Goal: Task Accomplishment & Management: Manage account settings

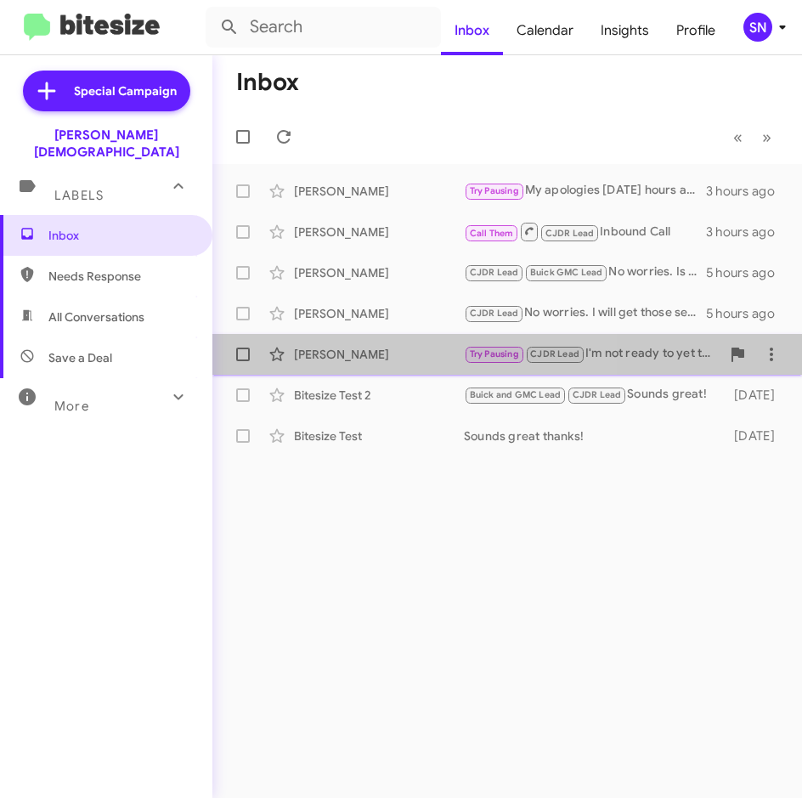
click at [386, 352] on div "[PERSON_NAME]" at bounding box center [379, 354] width 170 height 17
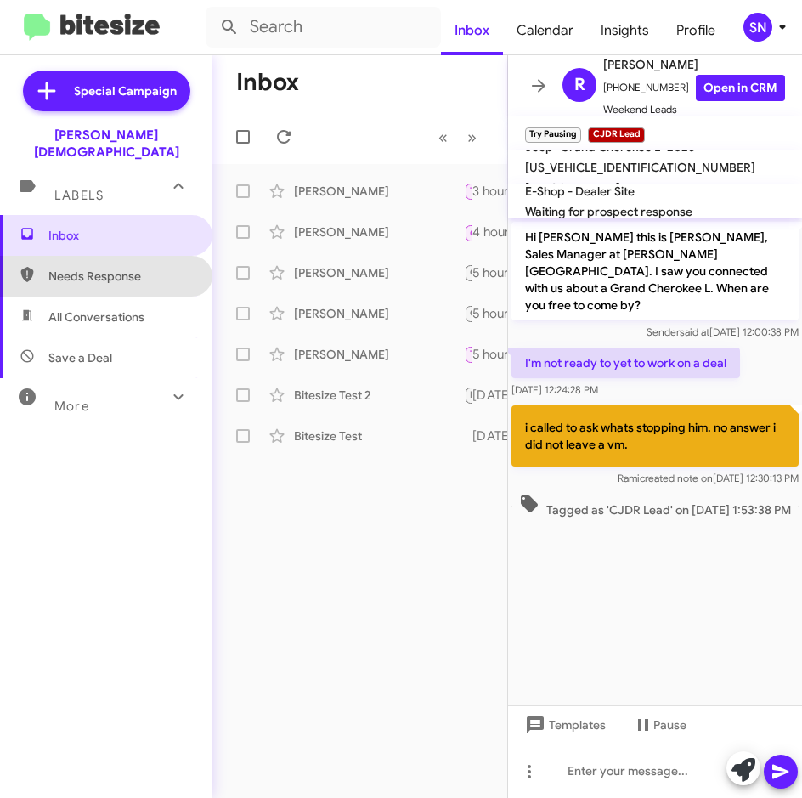
click at [151, 268] on span "Needs Response" at bounding box center [120, 276] width 144 height 17
type input "in:needs-response"
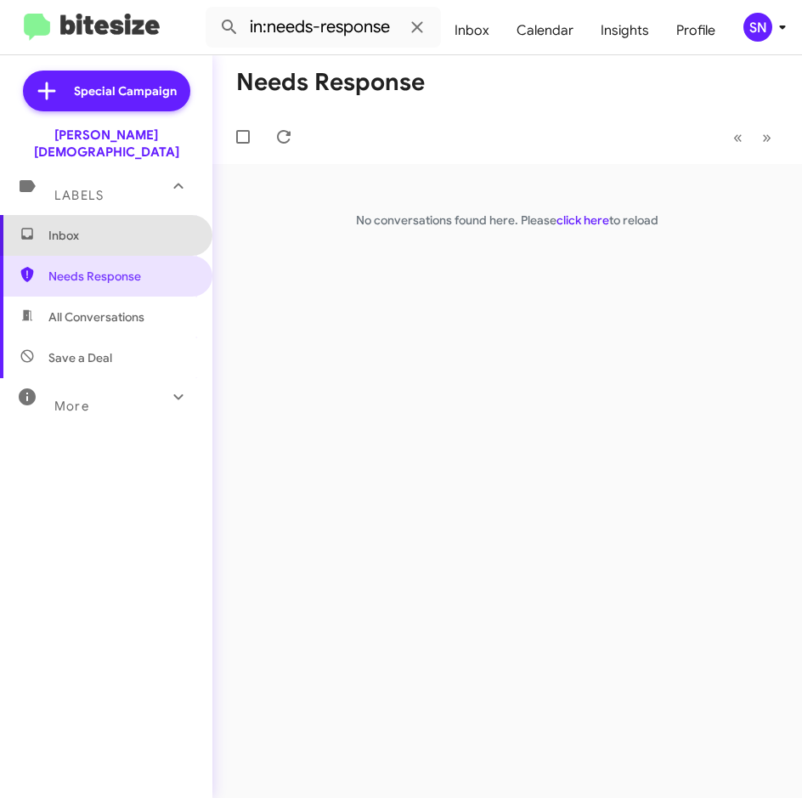
click at [147, 229] on span "Inbox" at bounding box center [106, 235] width 212 height 41
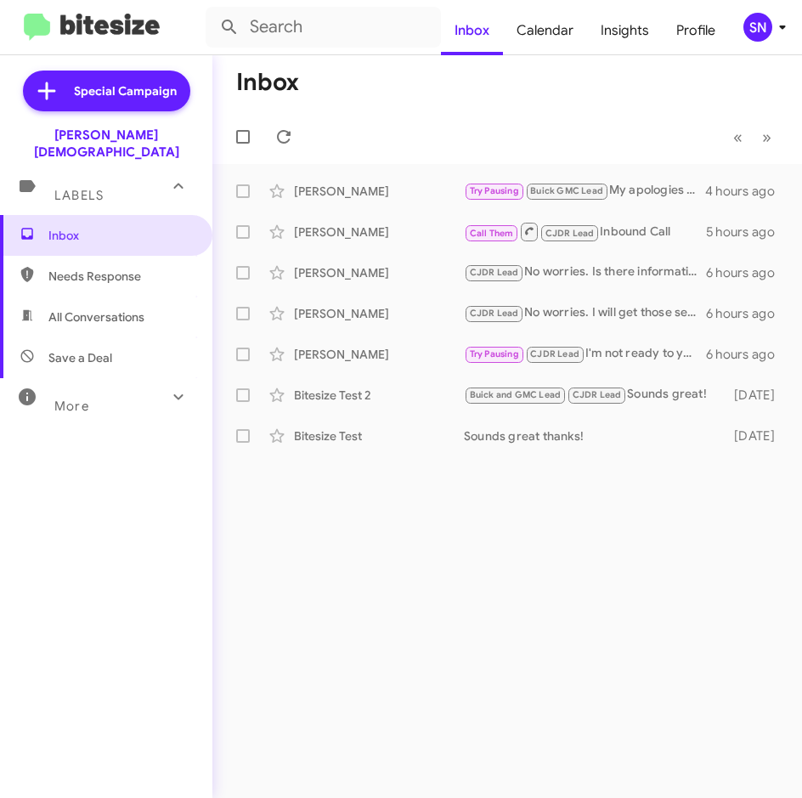
click at [115, 388] on div "More" at bounding box center [89, 398] width 151 height 31
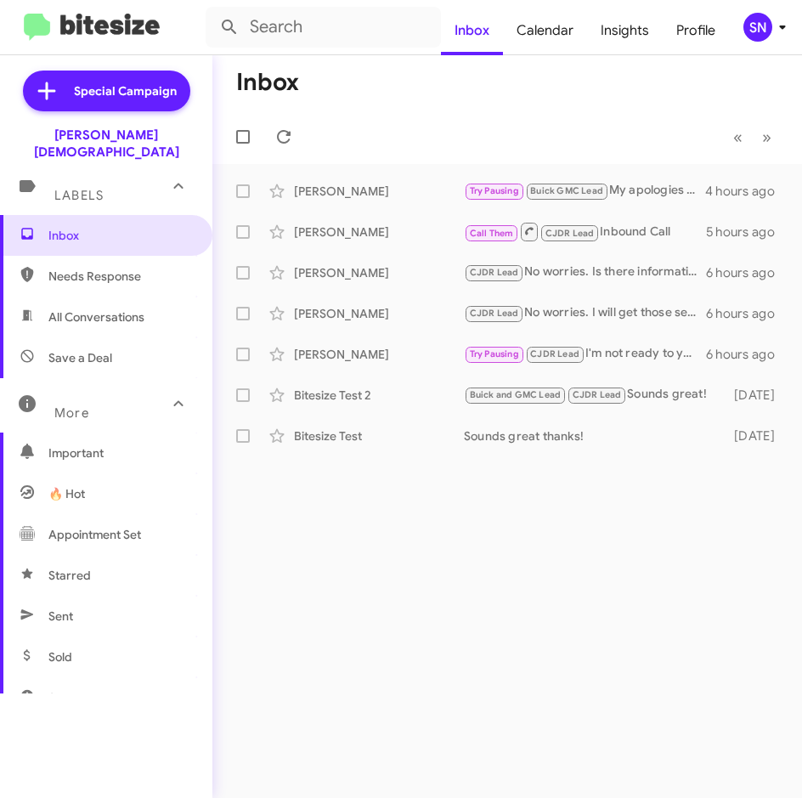
click at [99, 596] on span "Sent" at bounding box center [106, 616] width 212 height 41
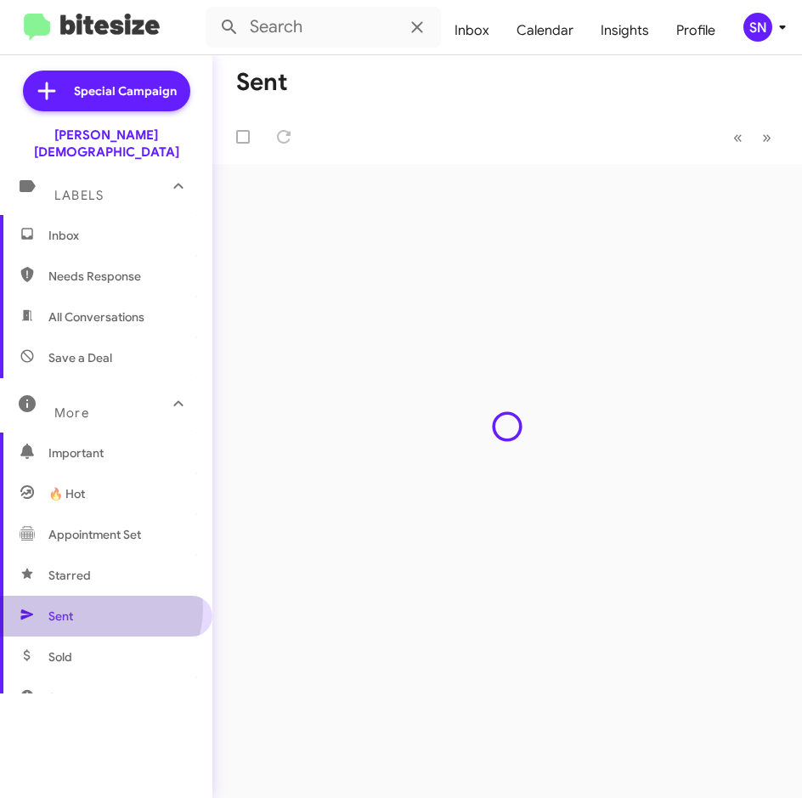
type input "in:sent"
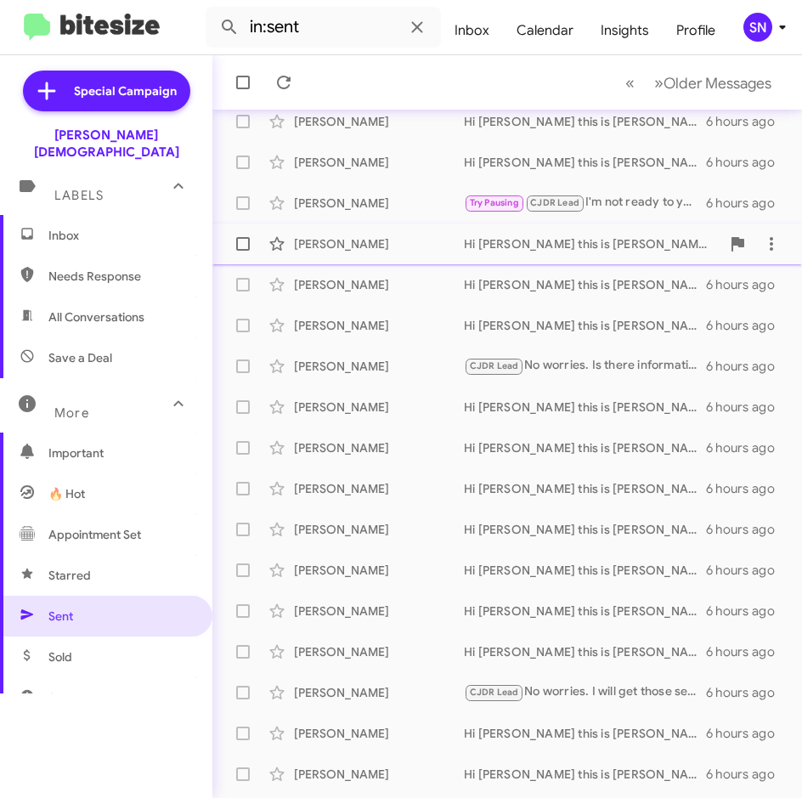
scroll to position [189, 0]
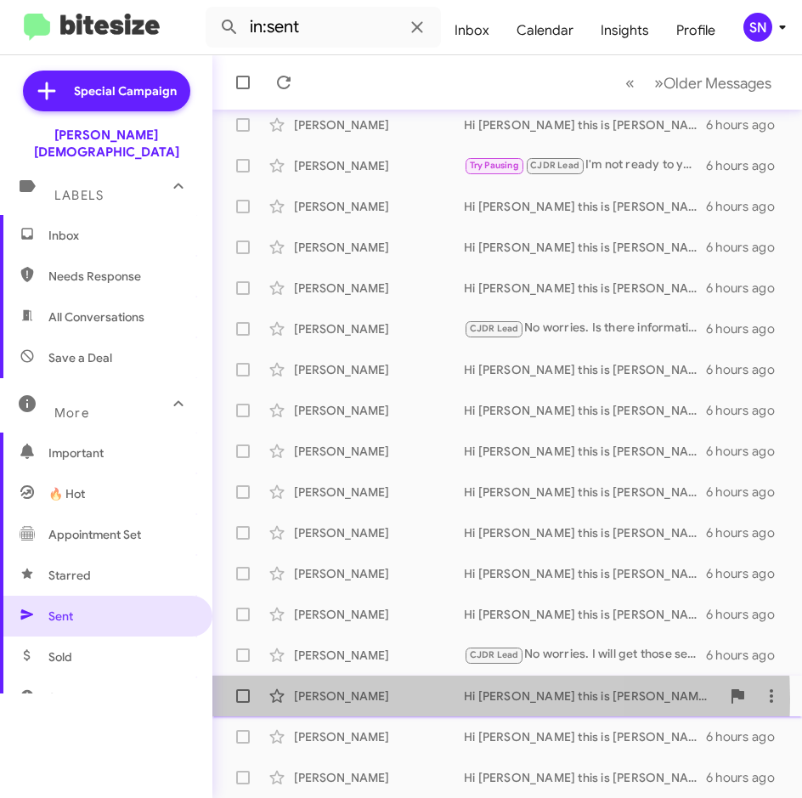
click at [382, 700] on div "[PERSON_NAME]" at bounding box center [379, 696] width 170 height 17
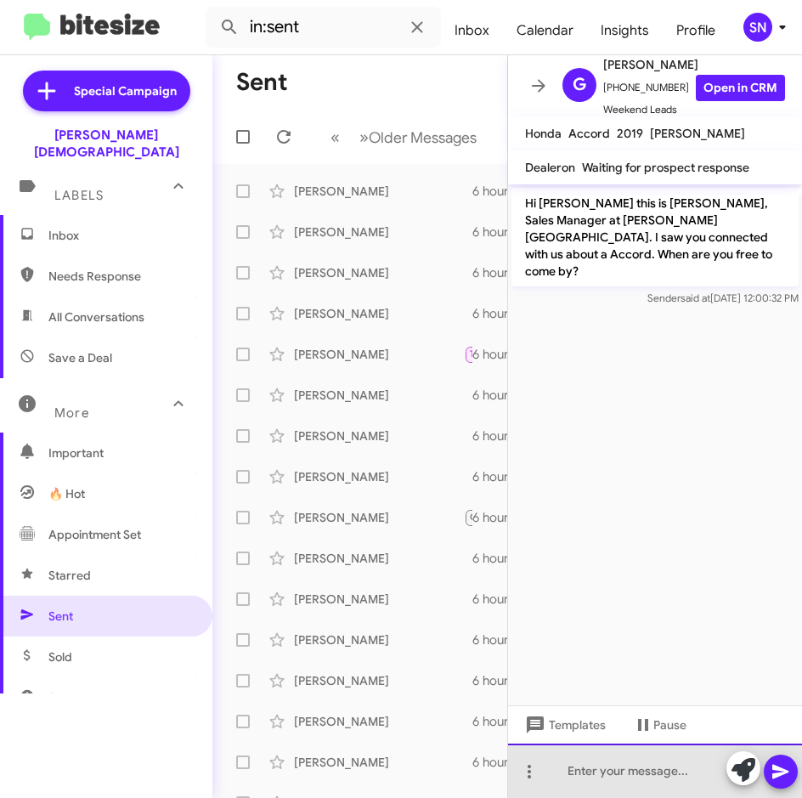
click at [626, 764] on div at bounding box center [655, 771] width 294 height 54
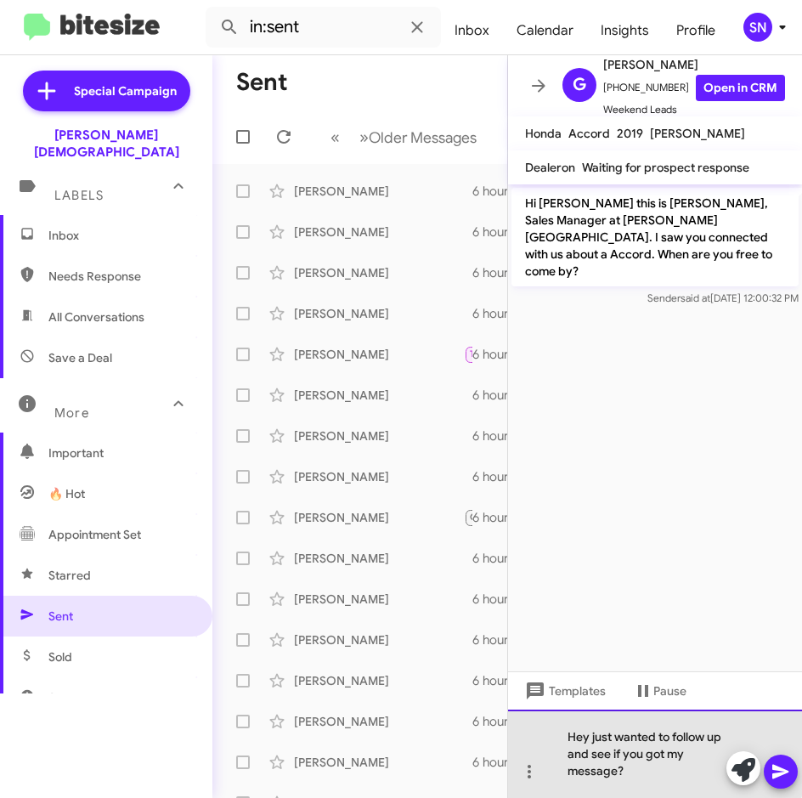
click at [568, 736] on div "Hey just wanted to follow up and see if you got my message?" at bounding box center [655, 754] width 294 height 88
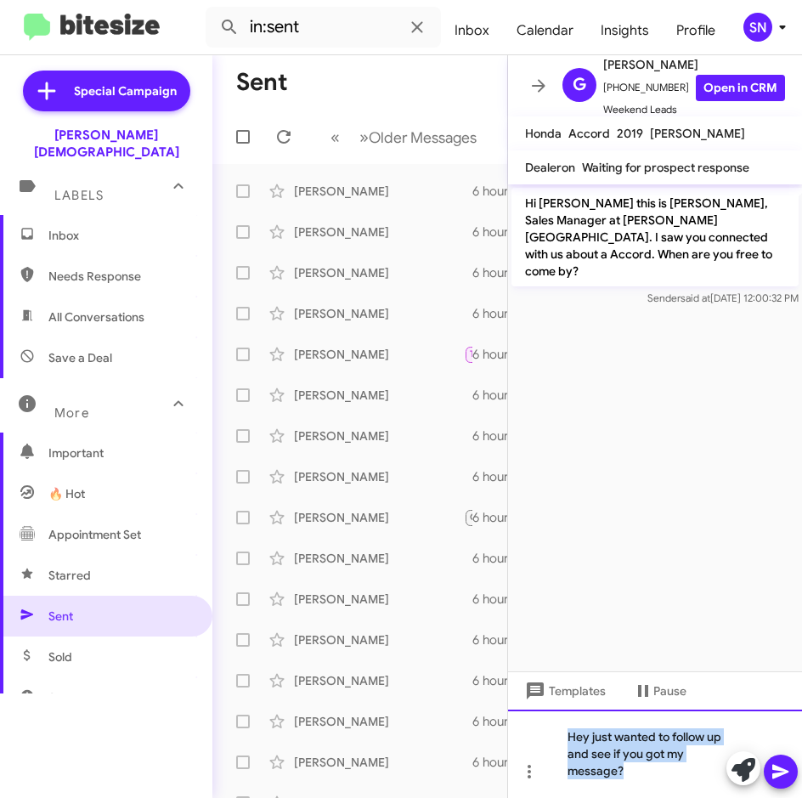
click at [568, 736] on div "Hey just wanted to follow up and see if you got my message?" at bounding box center [655, 754] width 294 height 88
copy div "Hey just wanted to follow up and see if you got my message?"
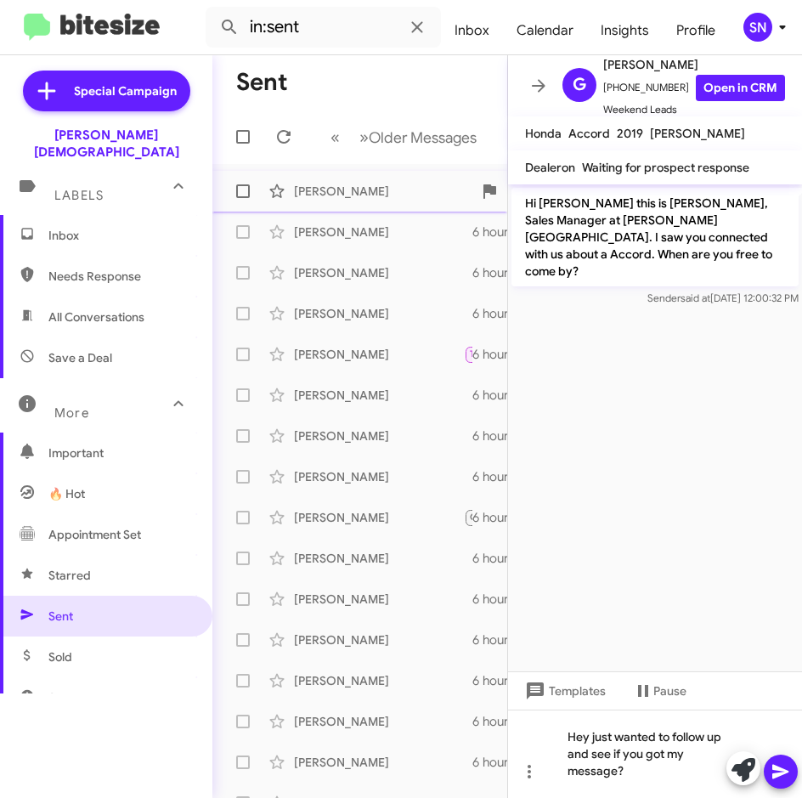
click at [344, 191] on div "[PERSON_NAME]" at bounding box center [379, 191] width 170 height 17
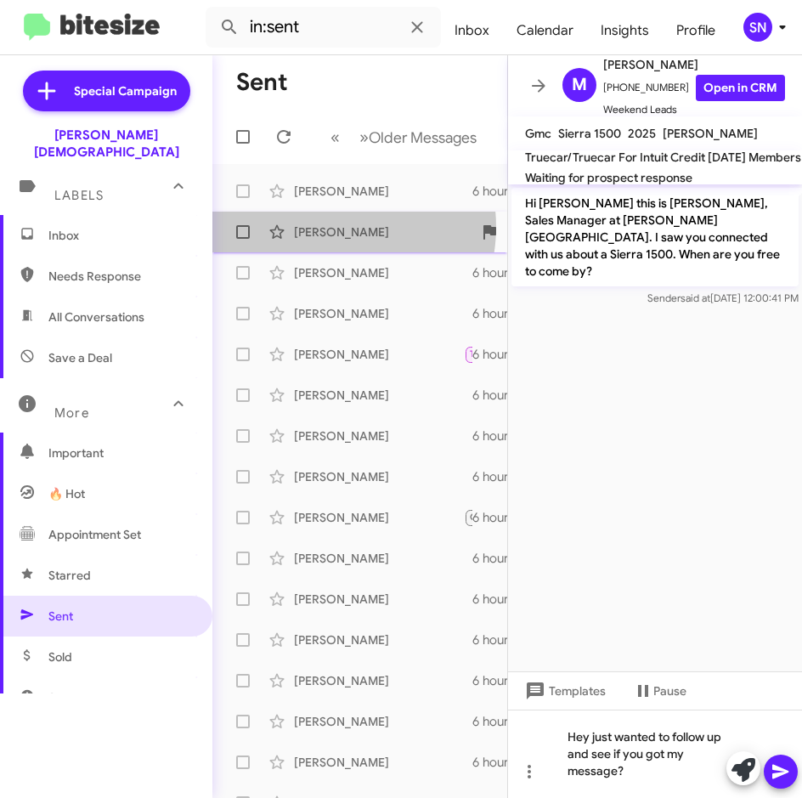
click at [326, 227] on div "[PERSON_NAME]" at bounding box center [379, 232] width 170 height 17
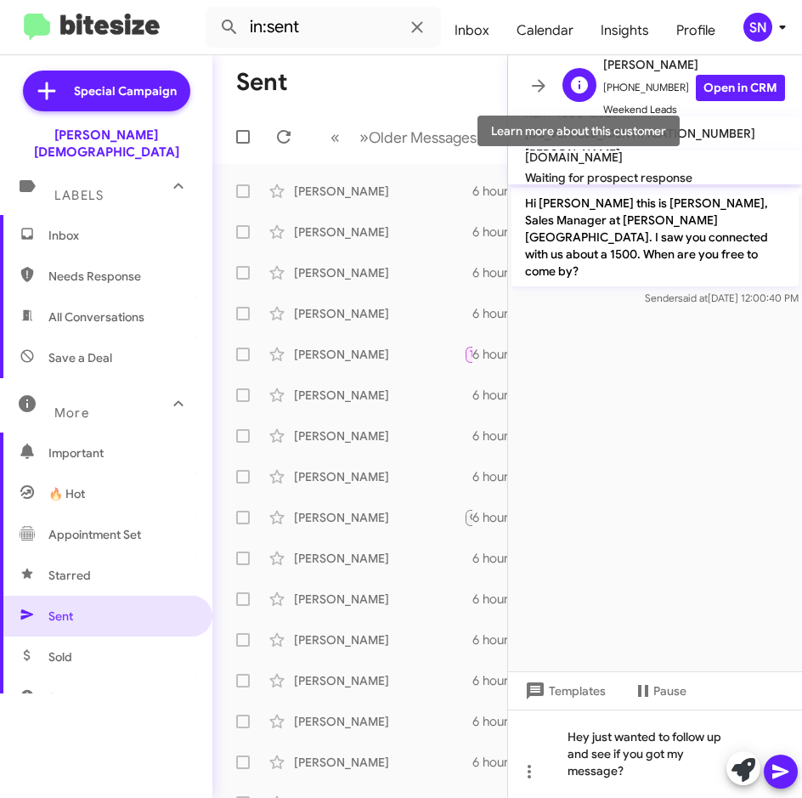
click at [588, 80] on icon at bounding box center [579, 85] width 20 height 20
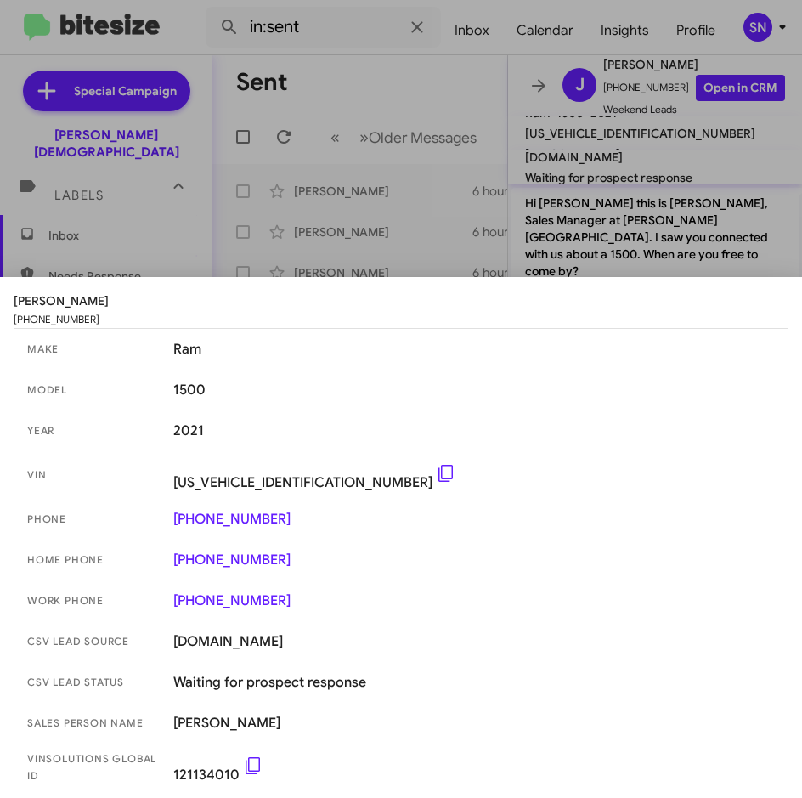
click at [417, 218] on div at bounding box center [401, 399] width 802 height 798
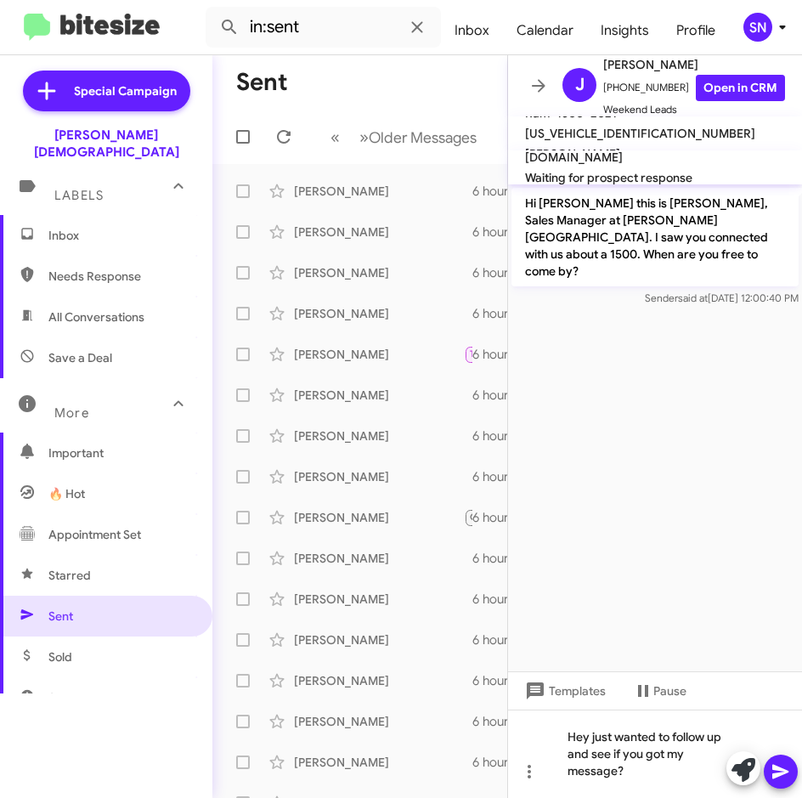
click at [778, 773] on icon at bounding box center [781, 772] width 16 height 14
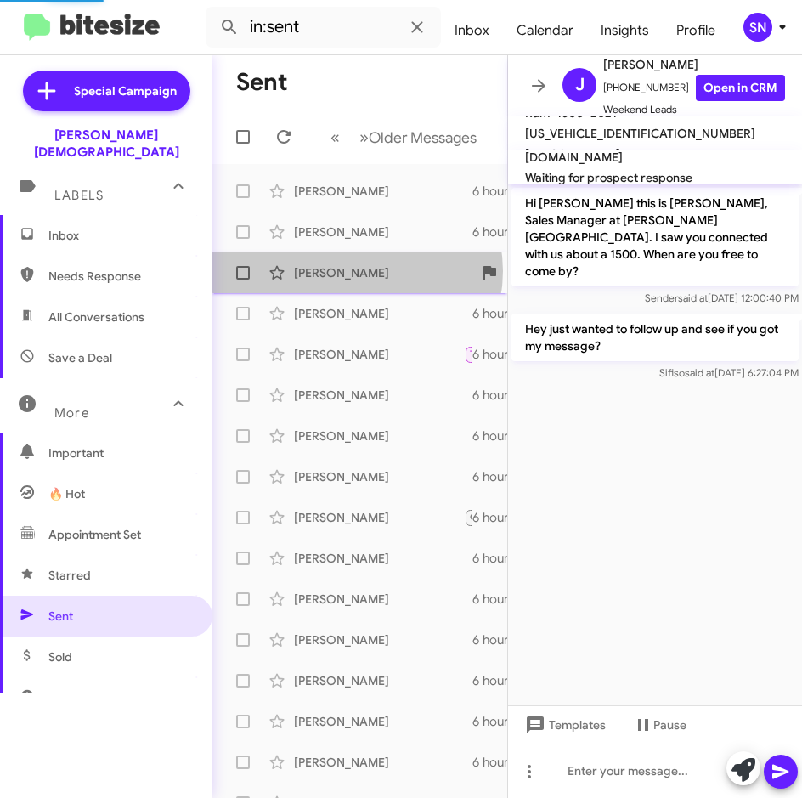
click at [357, 271] on div "[PERSON_NAME]" at bounding box center [379, 272] width 170 height 17
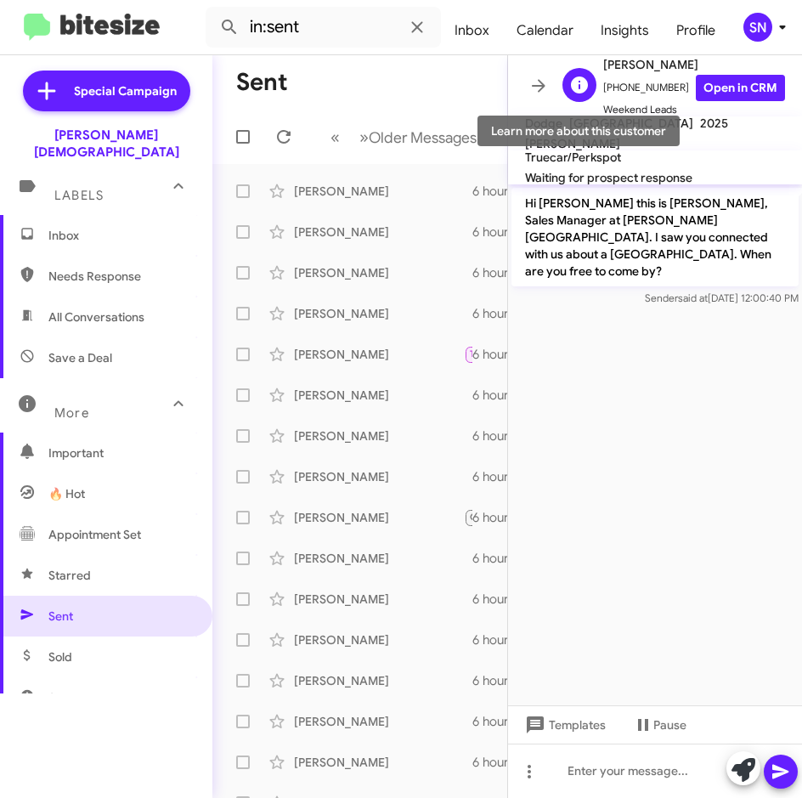
click at [585, 82] on icon at bounding box center [579, 84] width 17 height 17
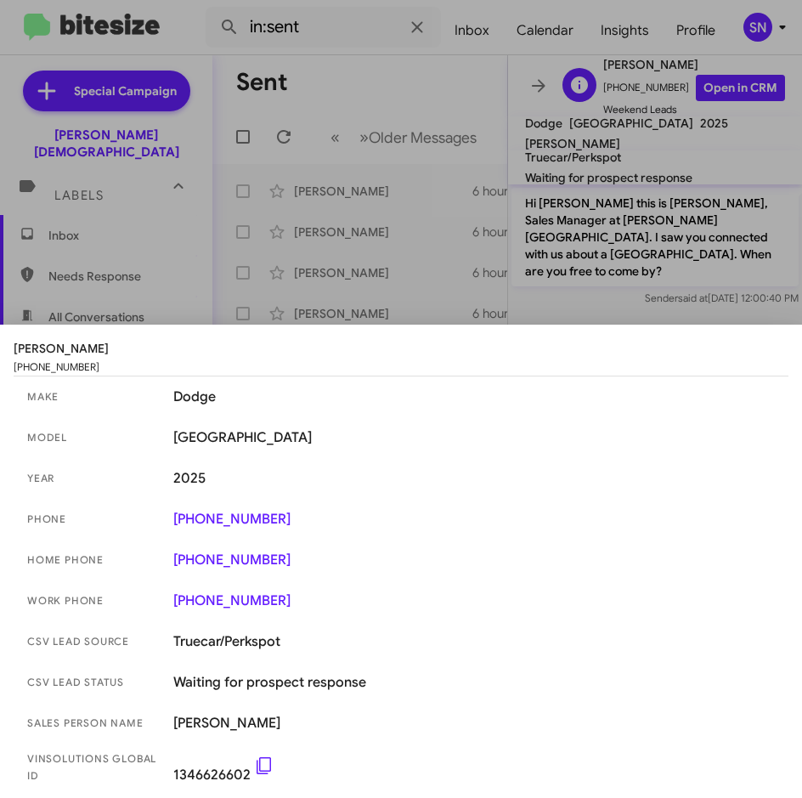
click at [585, 82] on div at bounding box center [401, 399] width 802 height 798
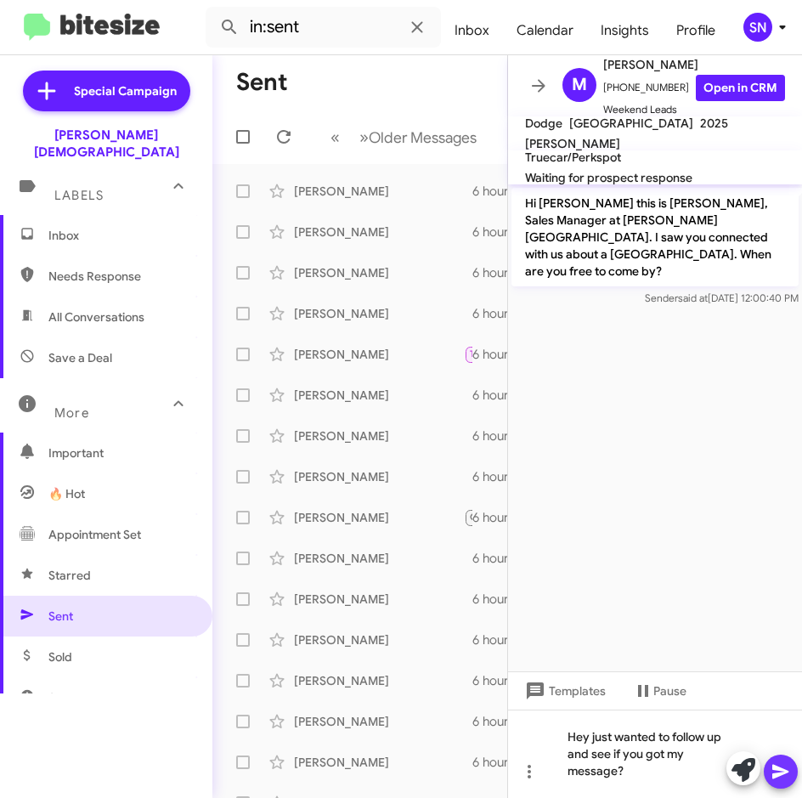
click at [790, 768] on icon at bounding box center [781, 772] width 20 height 20
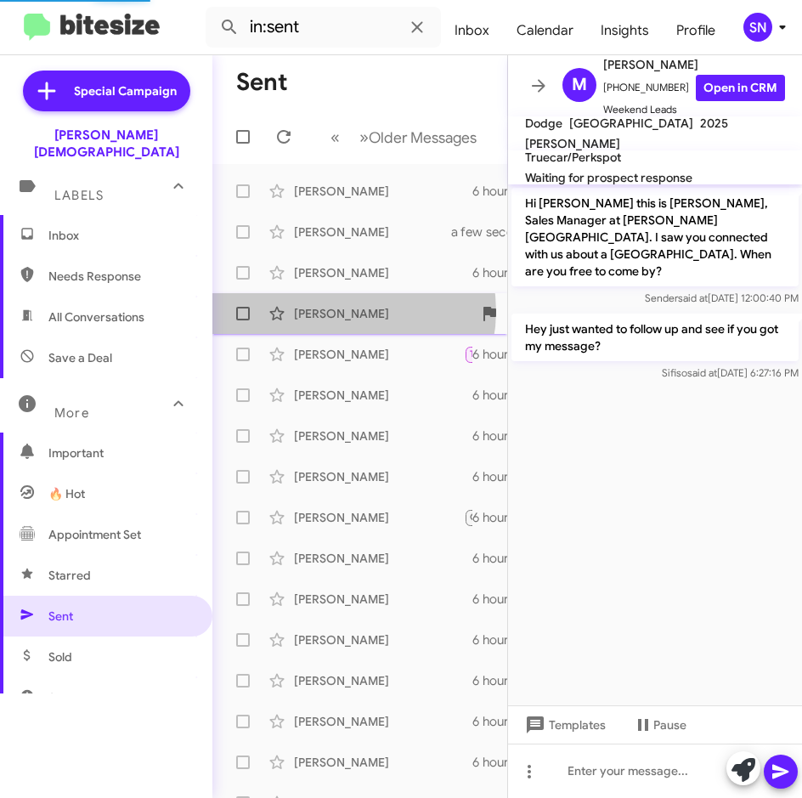
click at [344, 311] on div "[PERSON_NAME]" at bounding box center [379, 313] width 170 height 17
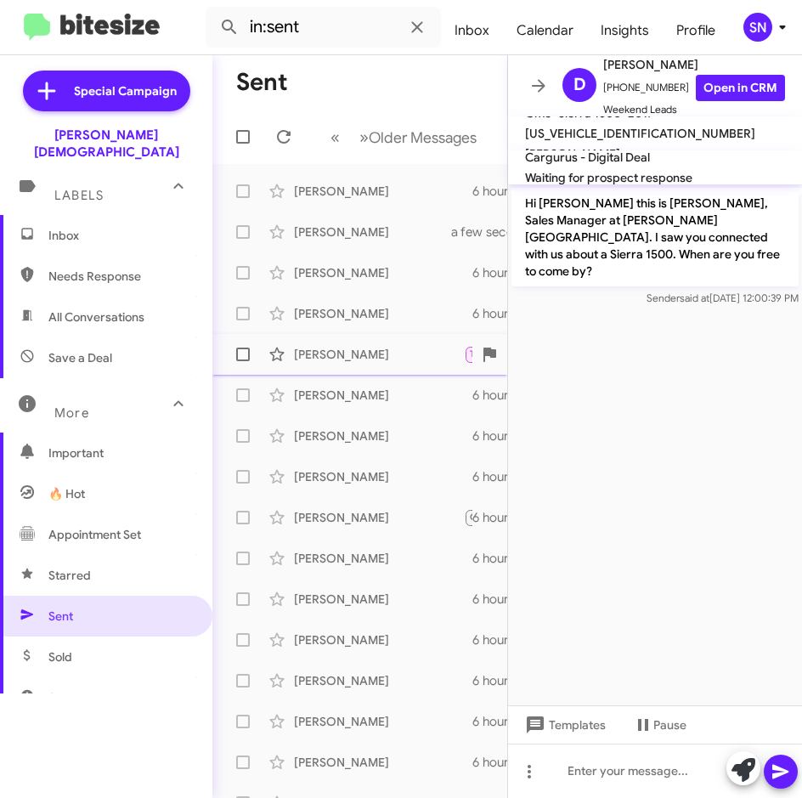
click at [343, 352] on div "[PERSON_NAME]" at bounding box center [379, 354] width 170 height 17
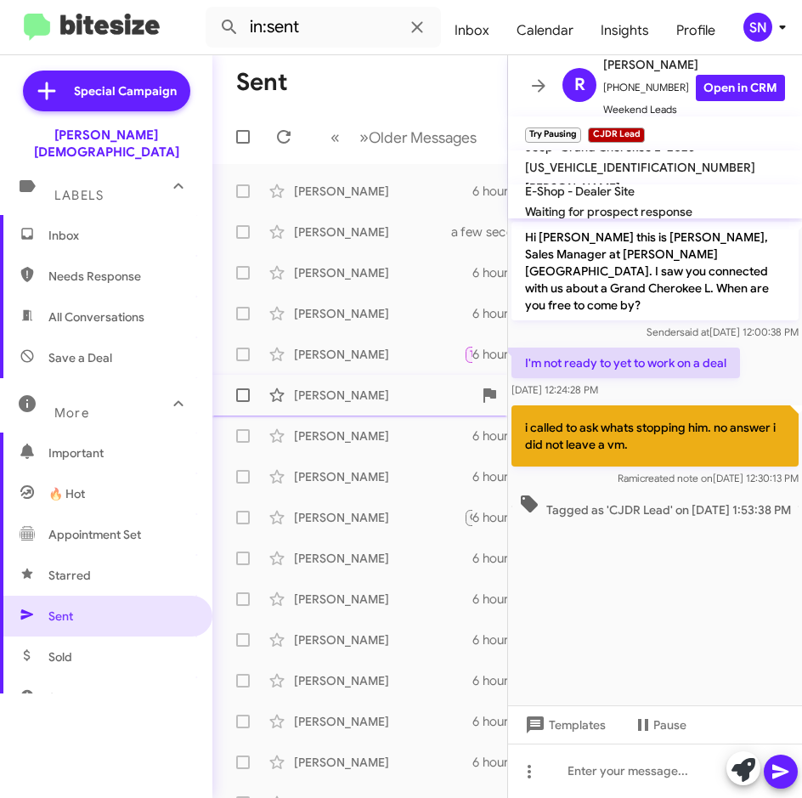
click at [335, 405] on div "[PERSON_NAME] Hi [PERSON_NAME] this is [PERSON_NAME], Sales Manager at [PERSON_…" at bounding box center [360, 395] width 268 height 34
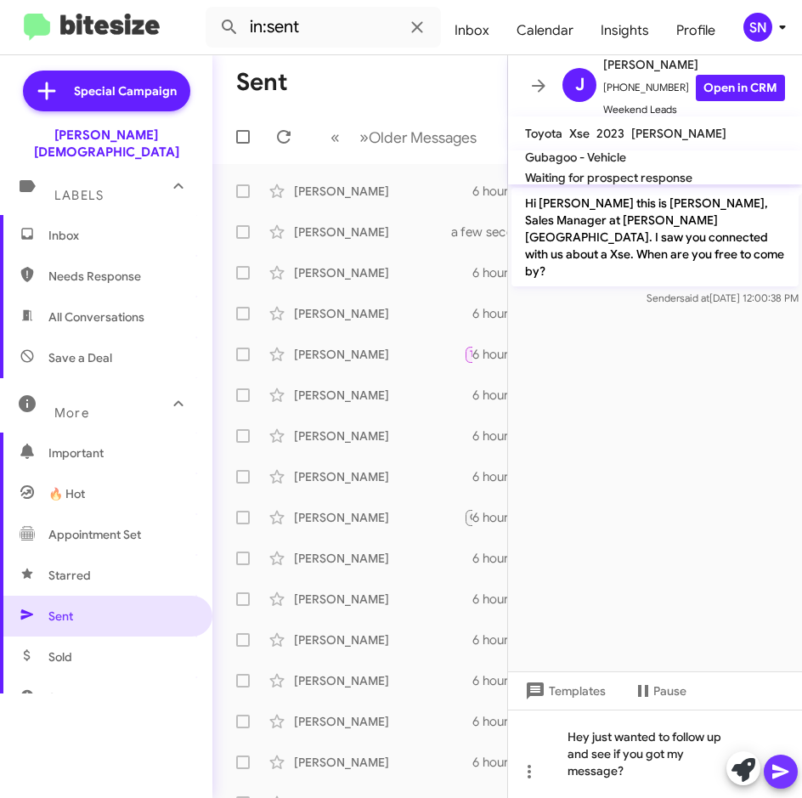
click at [790, 771] on icon at bounding box center [781, 772] width 20 height 20
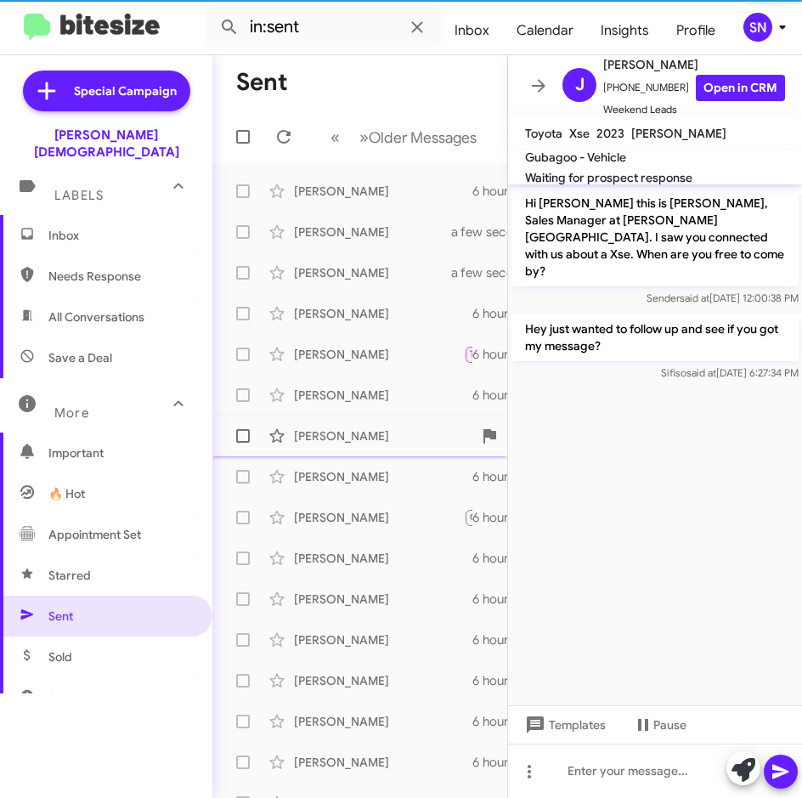
click at [365, 443] on div "[PERSON_NAME]" at bounding box center [379, 436] width 170 height 17
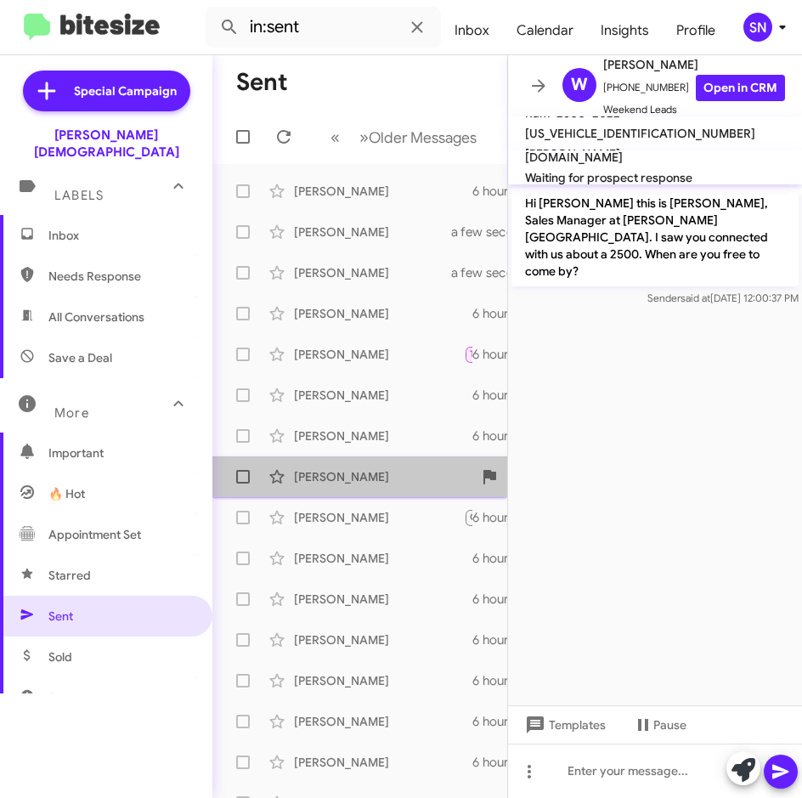
click at [363, 479] on div "[PERSON_NAME]" at bounding box center [379, 476] width 170 height 17
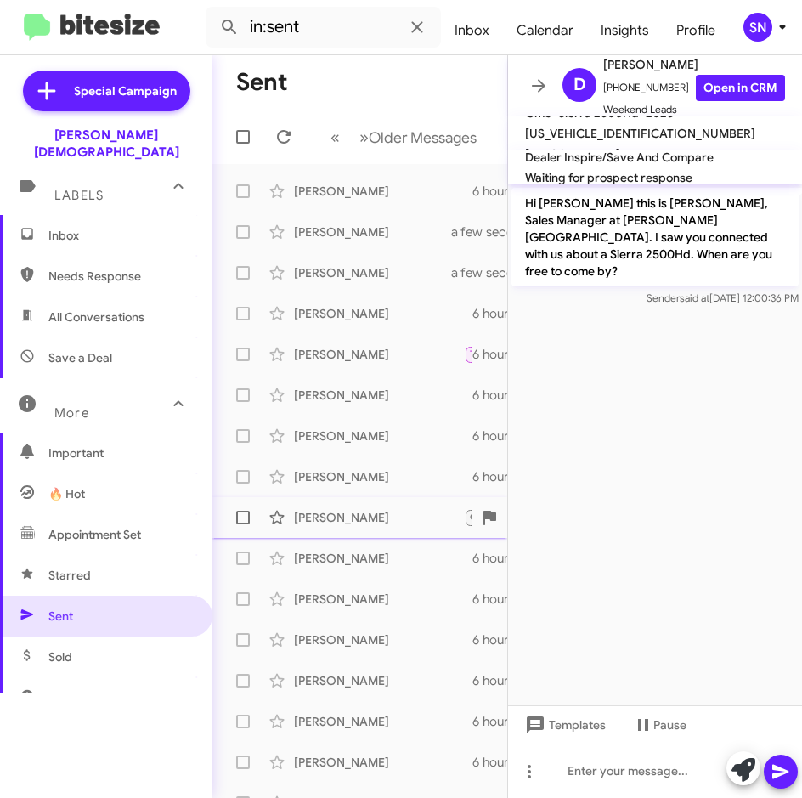
click at [353, 524] on div "[PERSON_NAME]" at bounding box center [379, 517] width 170 height 17
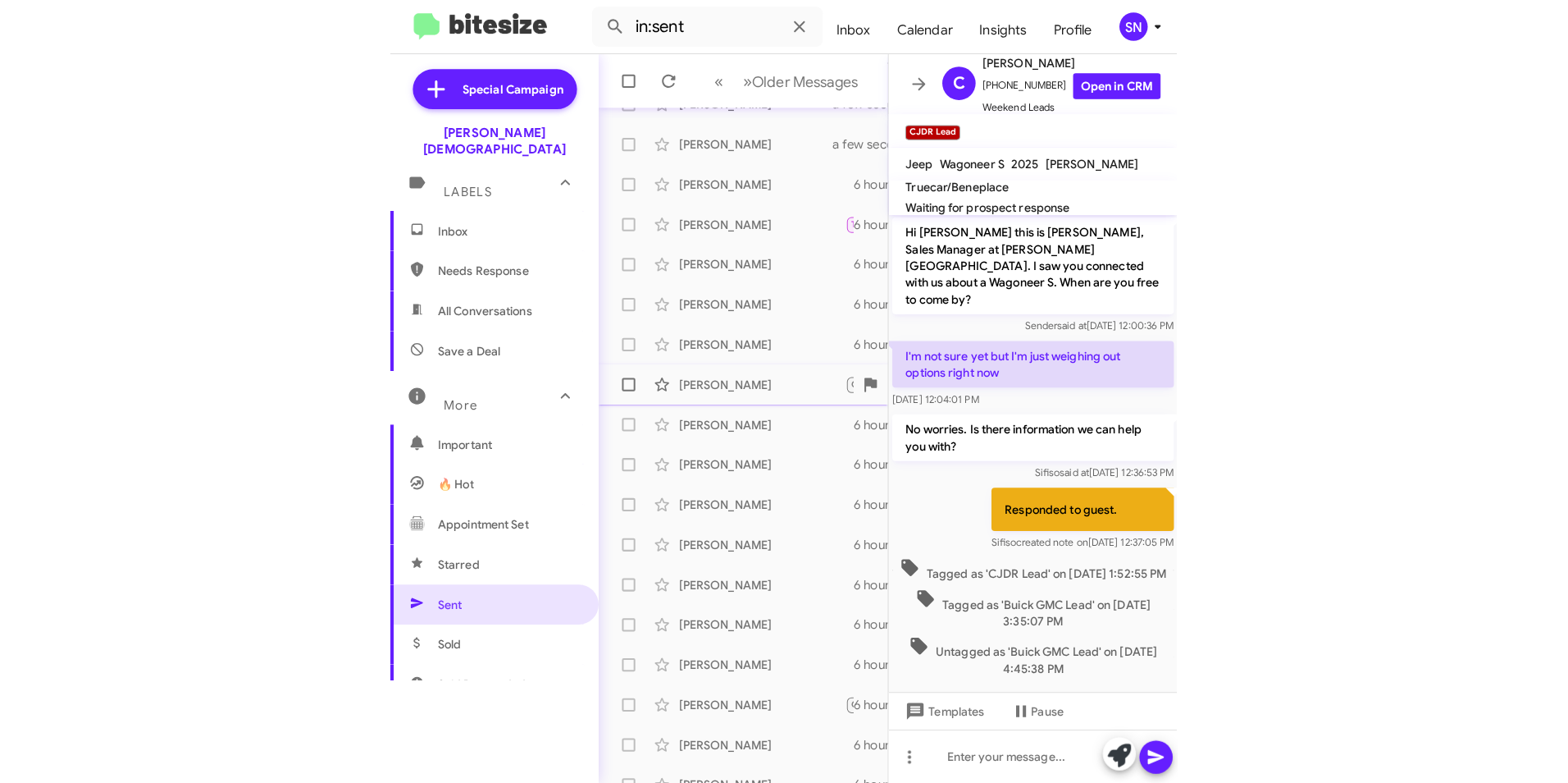
scroll to position [164, 0]
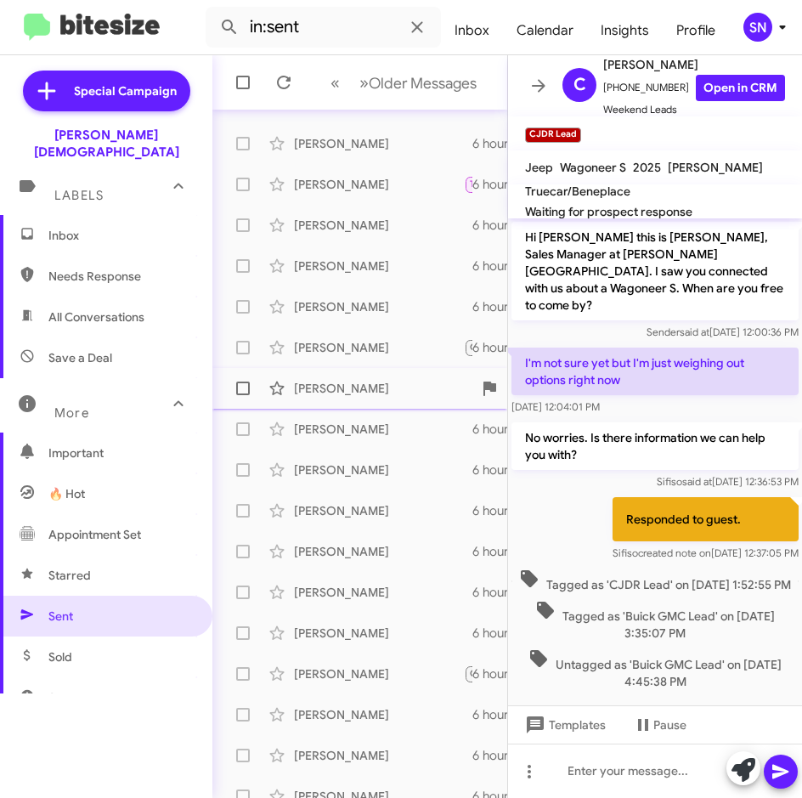
click at [353, 388] on div "[PERSON_NAME]" at bounding box center [379, 388] width 170 height 17
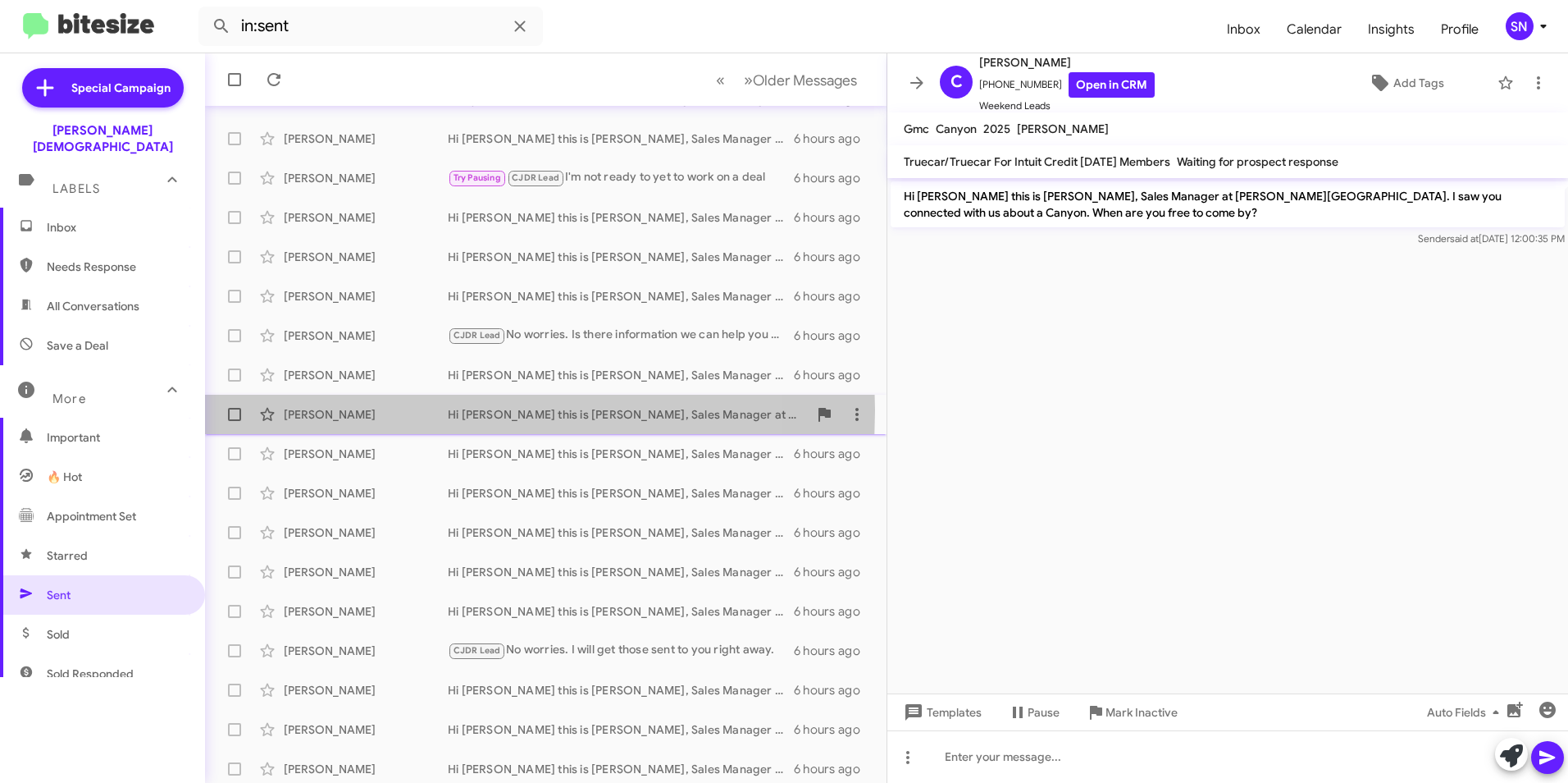
click at [308, 410] on div "[PERSON_NAME]" at bounding box center [366, 414] width 164 height 16
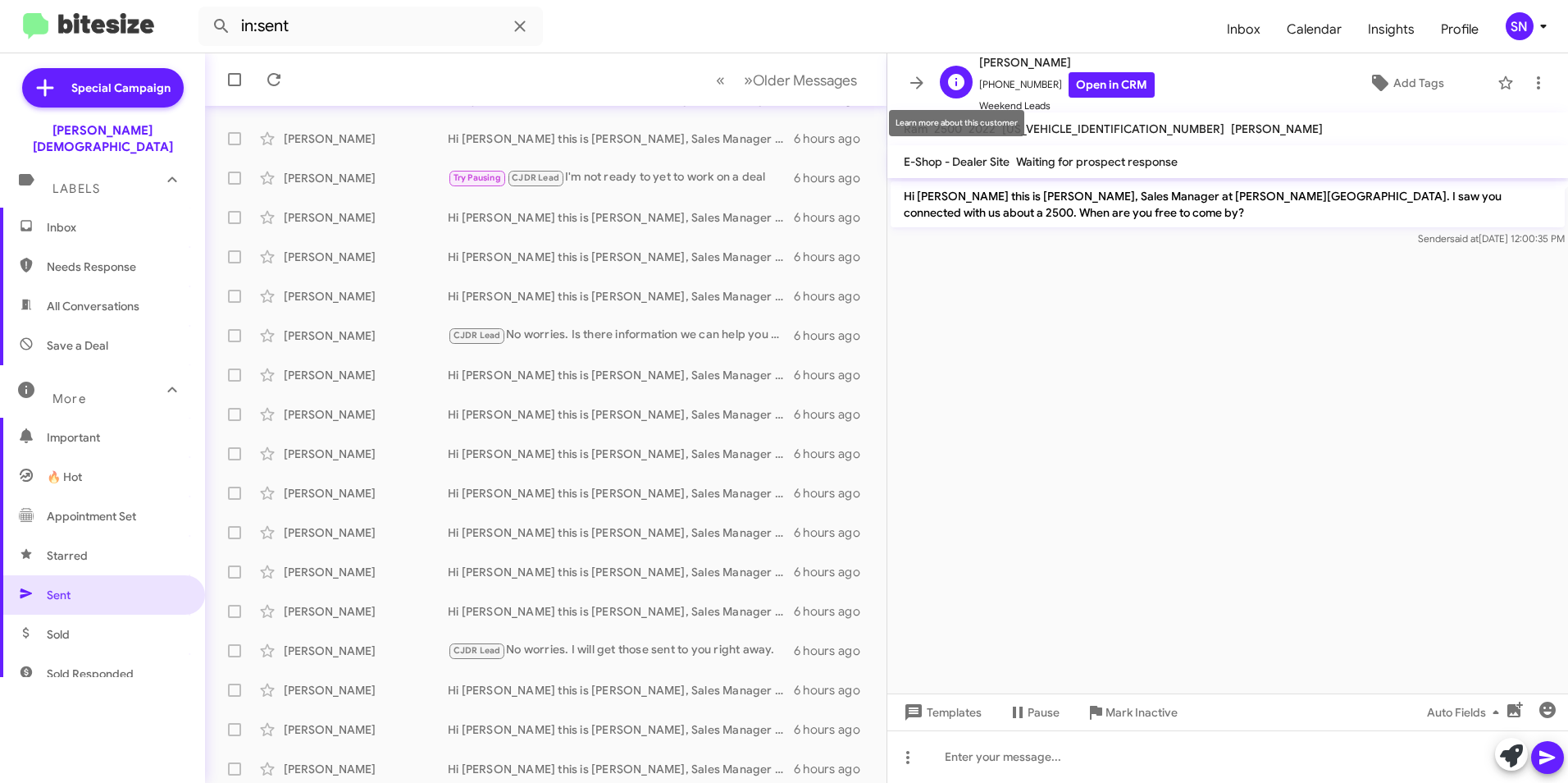
click at [774, 79] on icon at bounding box center [956, 81] width 16 height 16
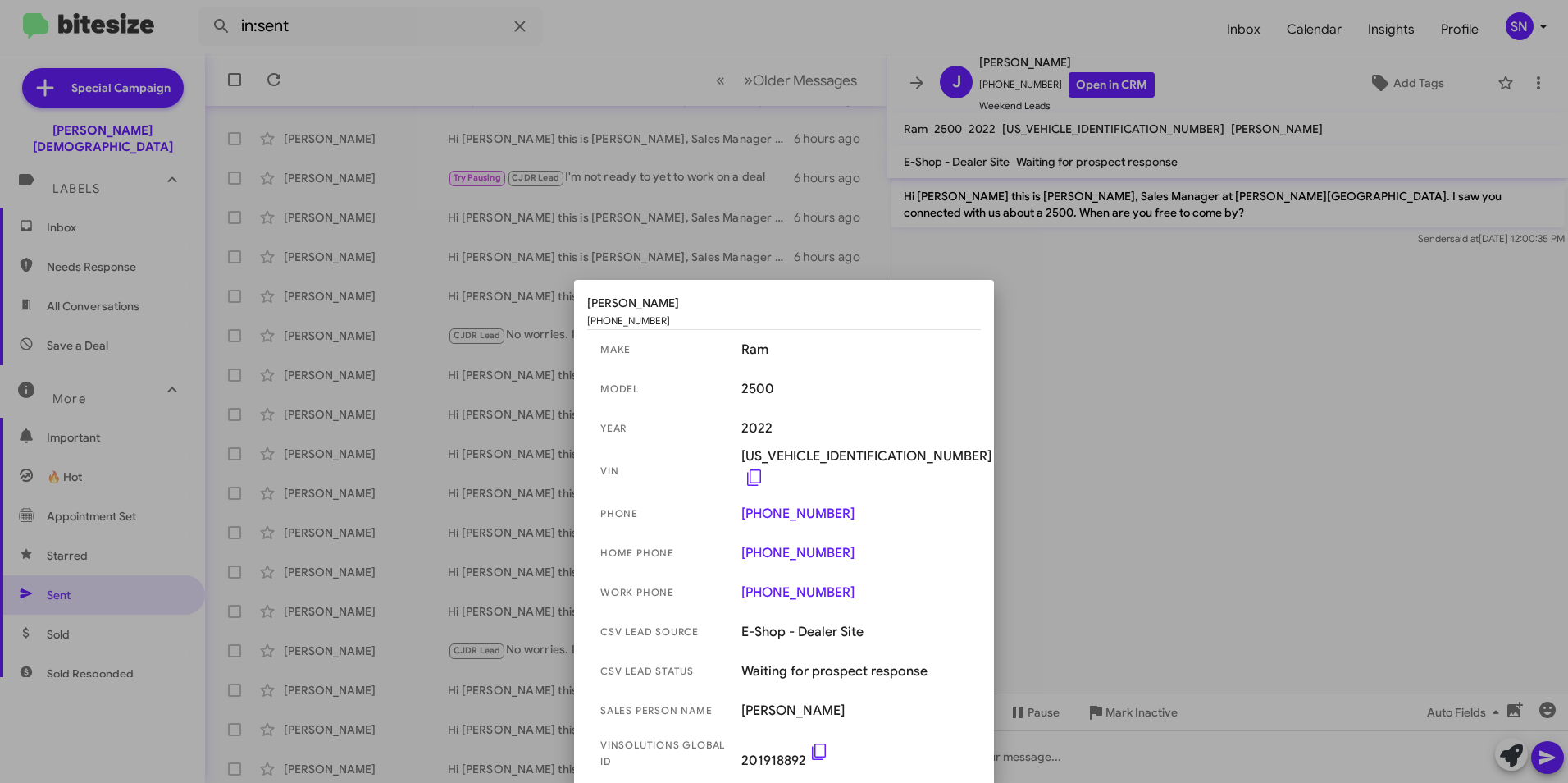
click at [774, 295] on div at bounding box center [784, 391] width 1568 height 783
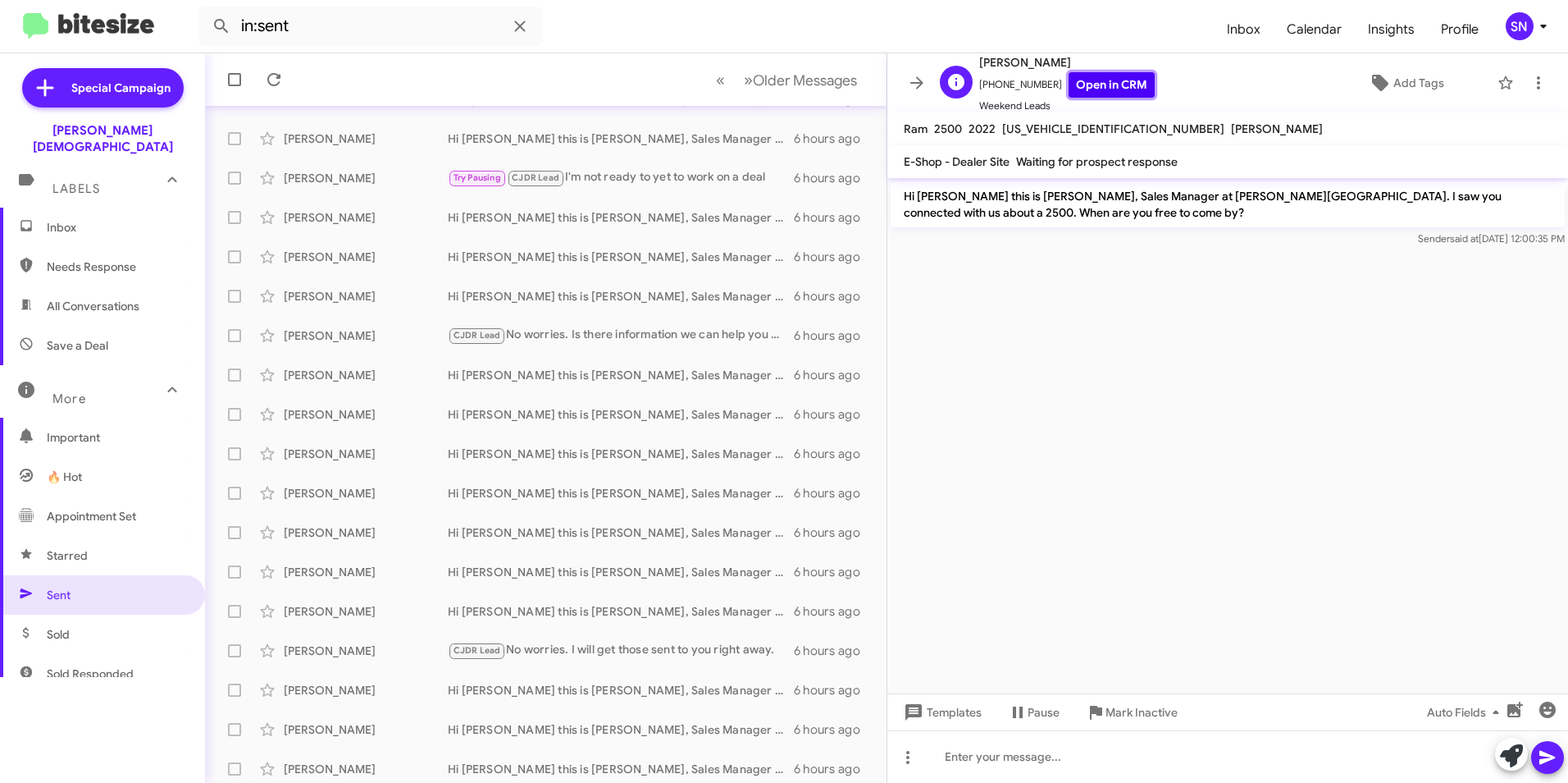
click at [774, 88] on link "Open in CRM" at bounding box center [1111, 85] width 86 height 25
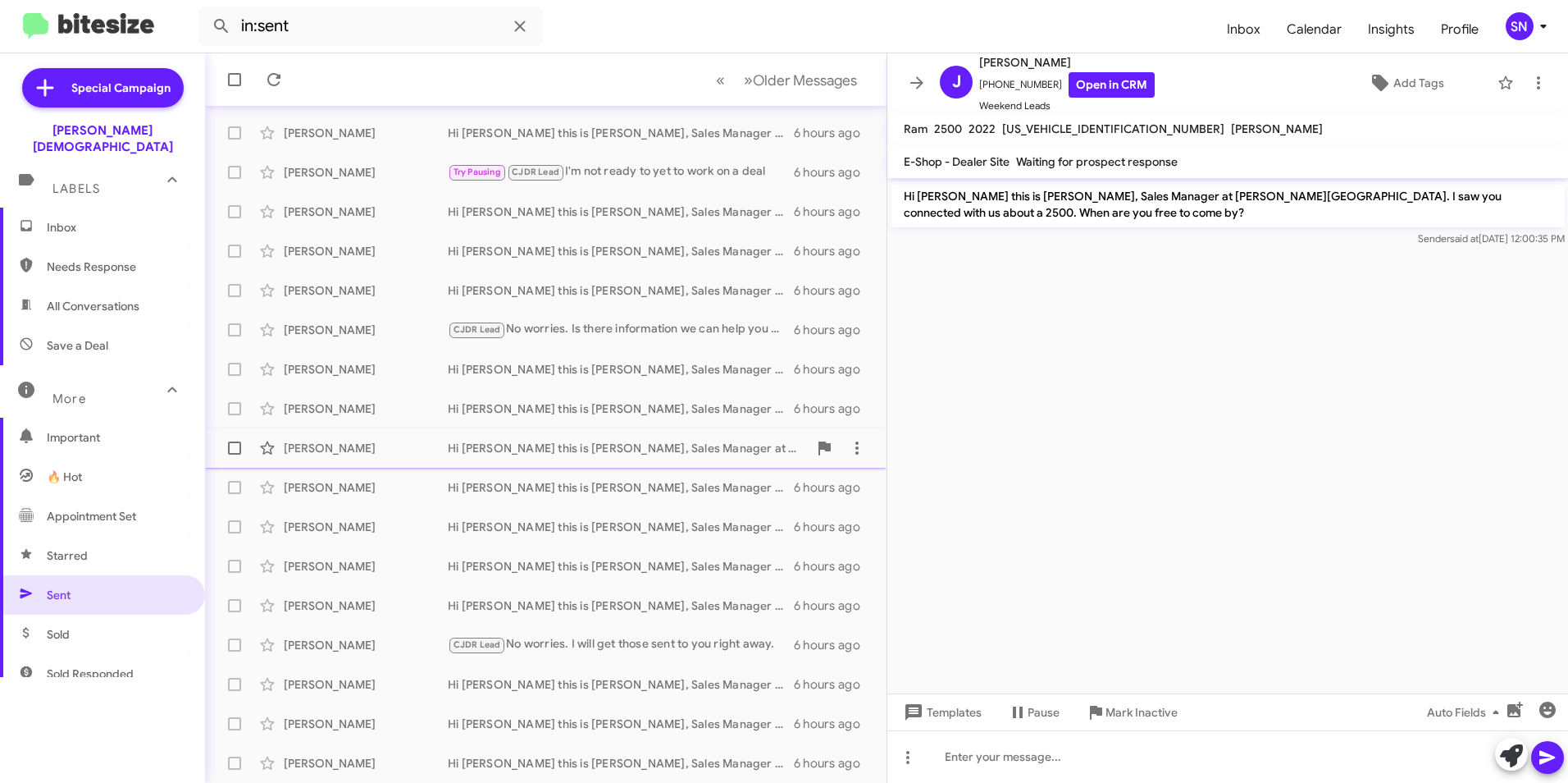
click at [332, 444] on div "[PERSON_NAME]" at bounding box center [366, 448] width 164 height 16
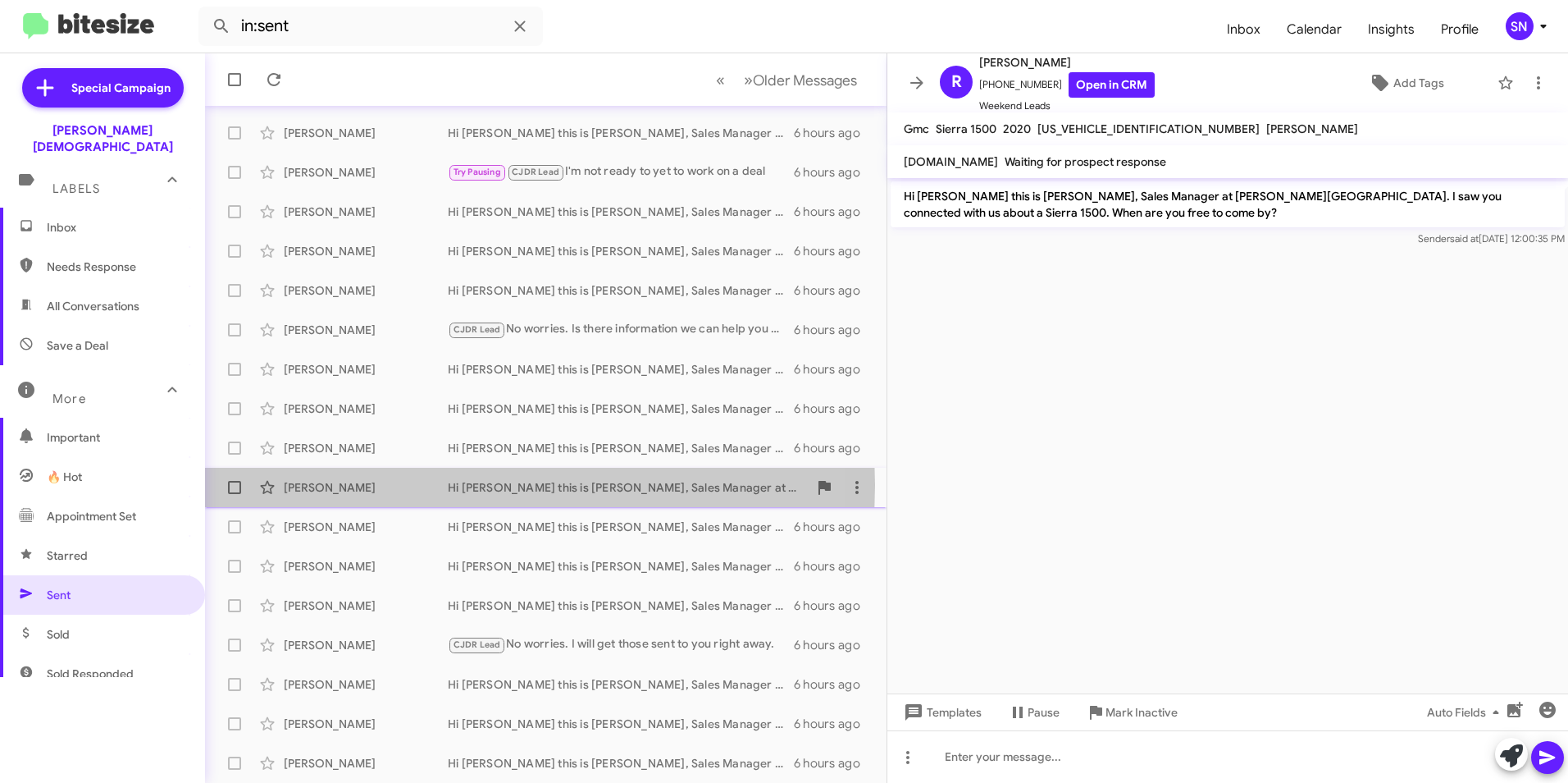
click at [339, 485] on div "[PERSON_NAME]" at bounding box center [366, 487] width 164 height 16
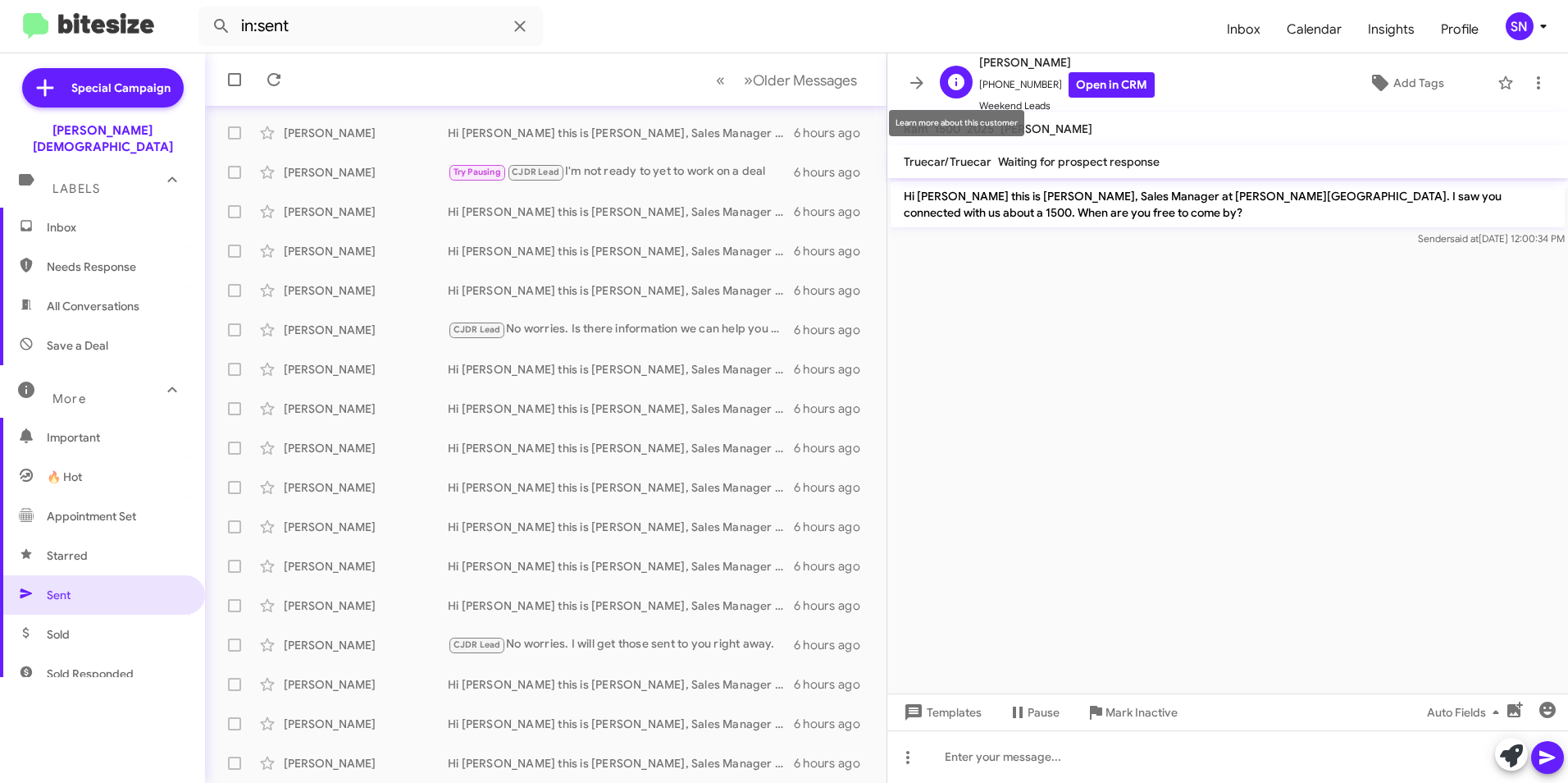
click at [774, 75] on icon at bounding box center [956, 81] width 16 height 16
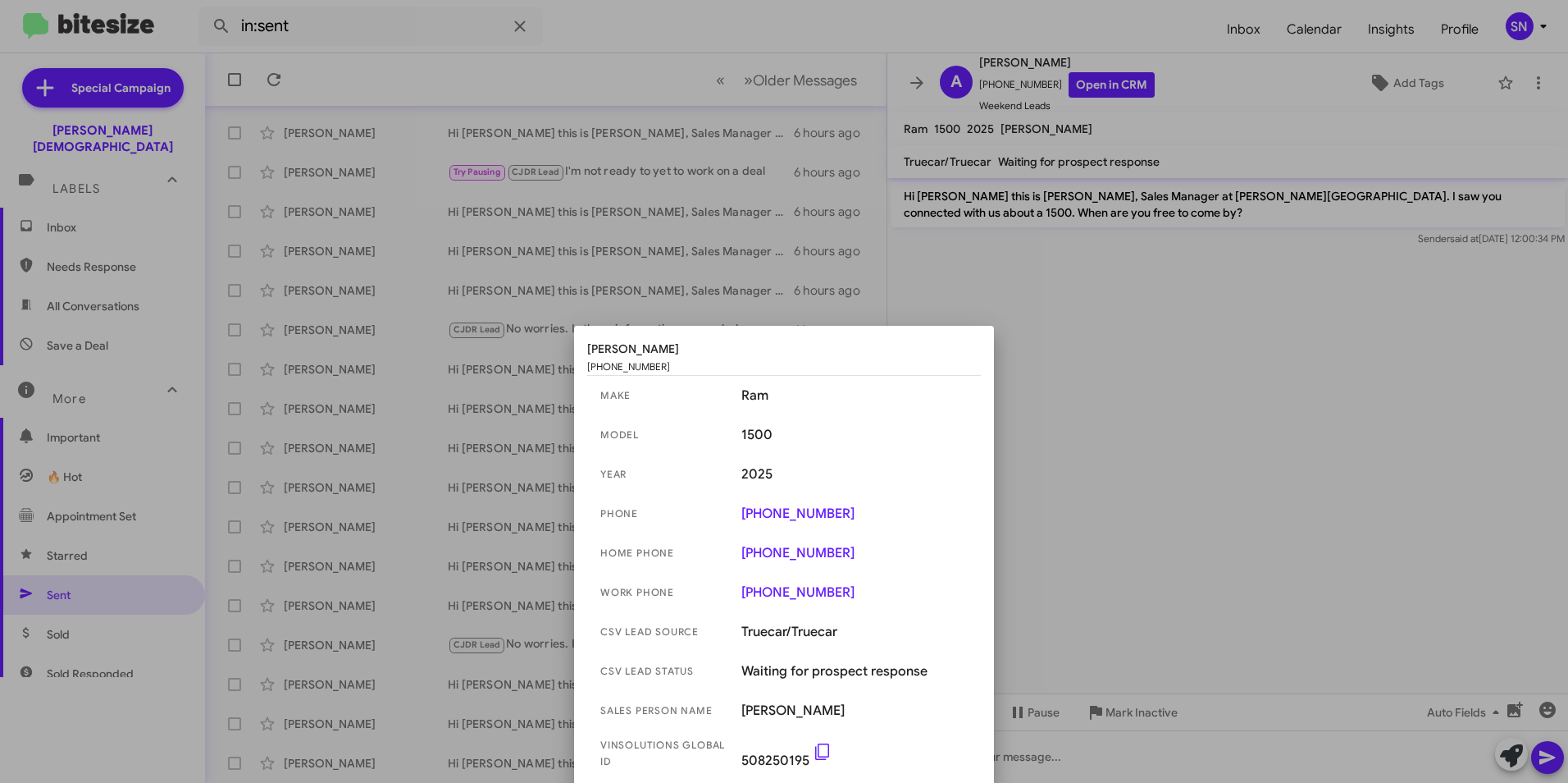
click at [774, 495] on div at bounding box center [784, 391] width 1568 height 783
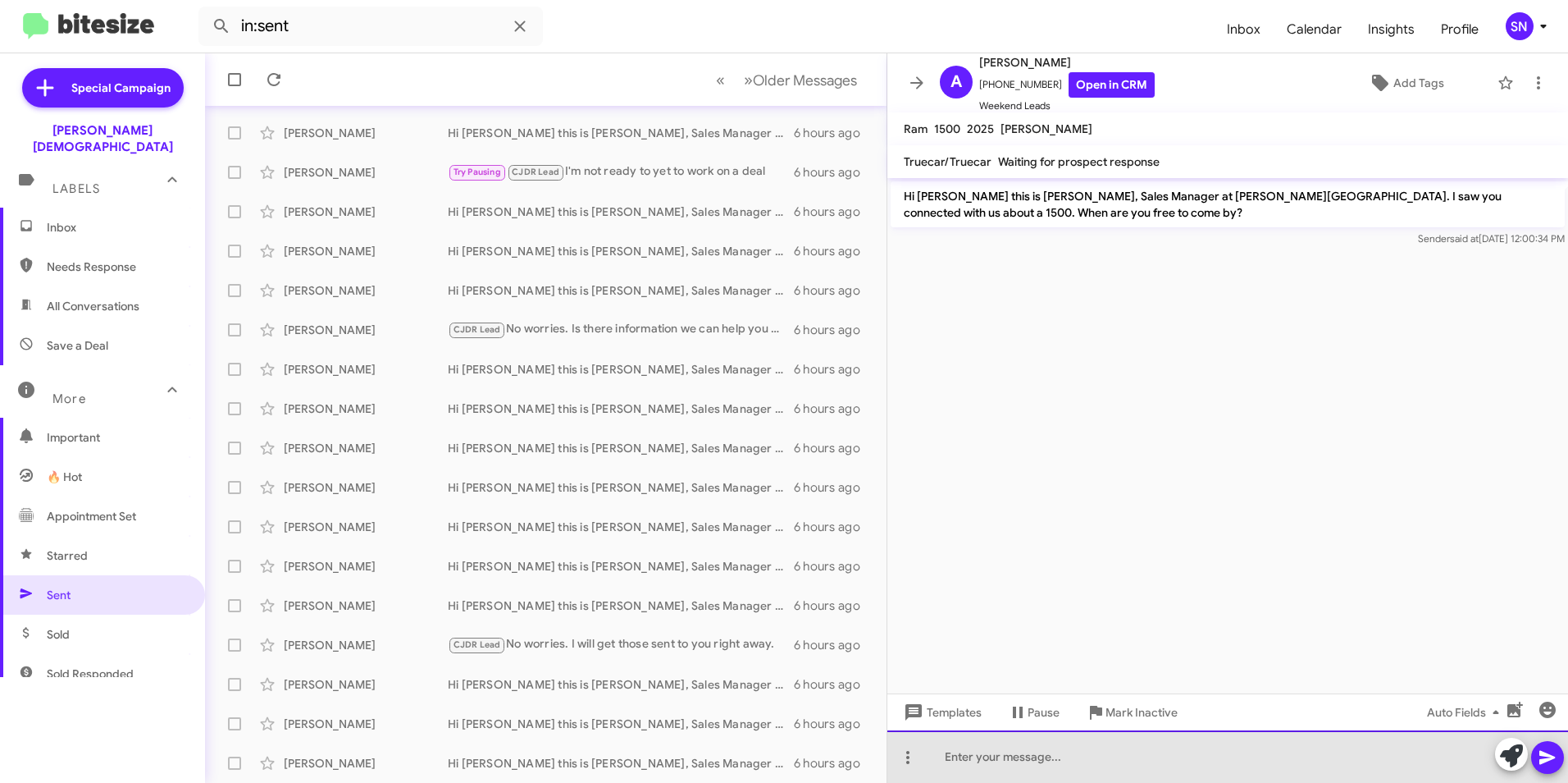
click at [774, 765] on div at bounding box center [1227, 756] width 680 height 52
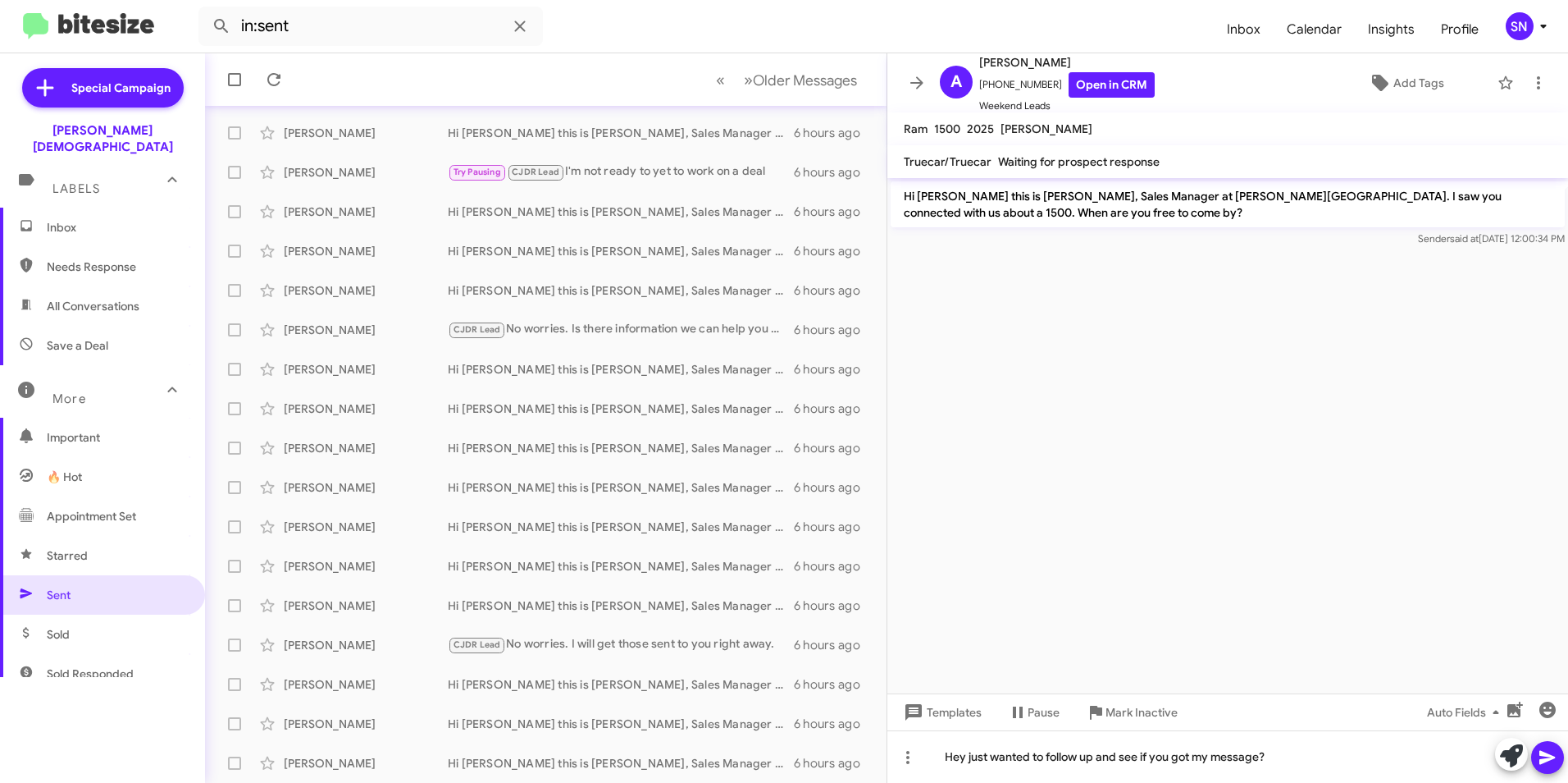
click at [774, 756] on button at bounding box center [1548, 758] width 33 height 33
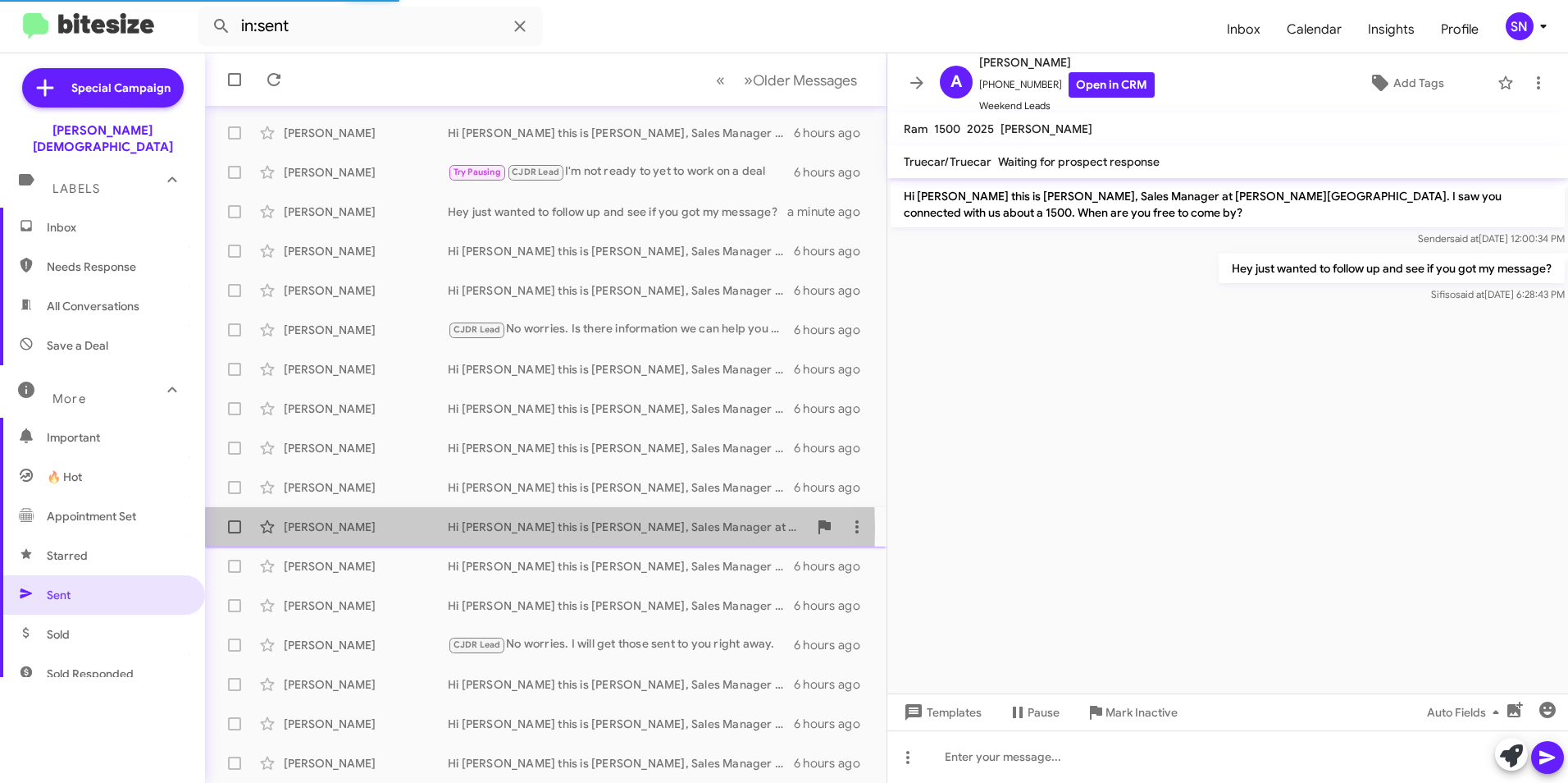
click at [344, 529] on div "[PERSON_NAME]" at bounding box center [366, 526] width 164 height 16
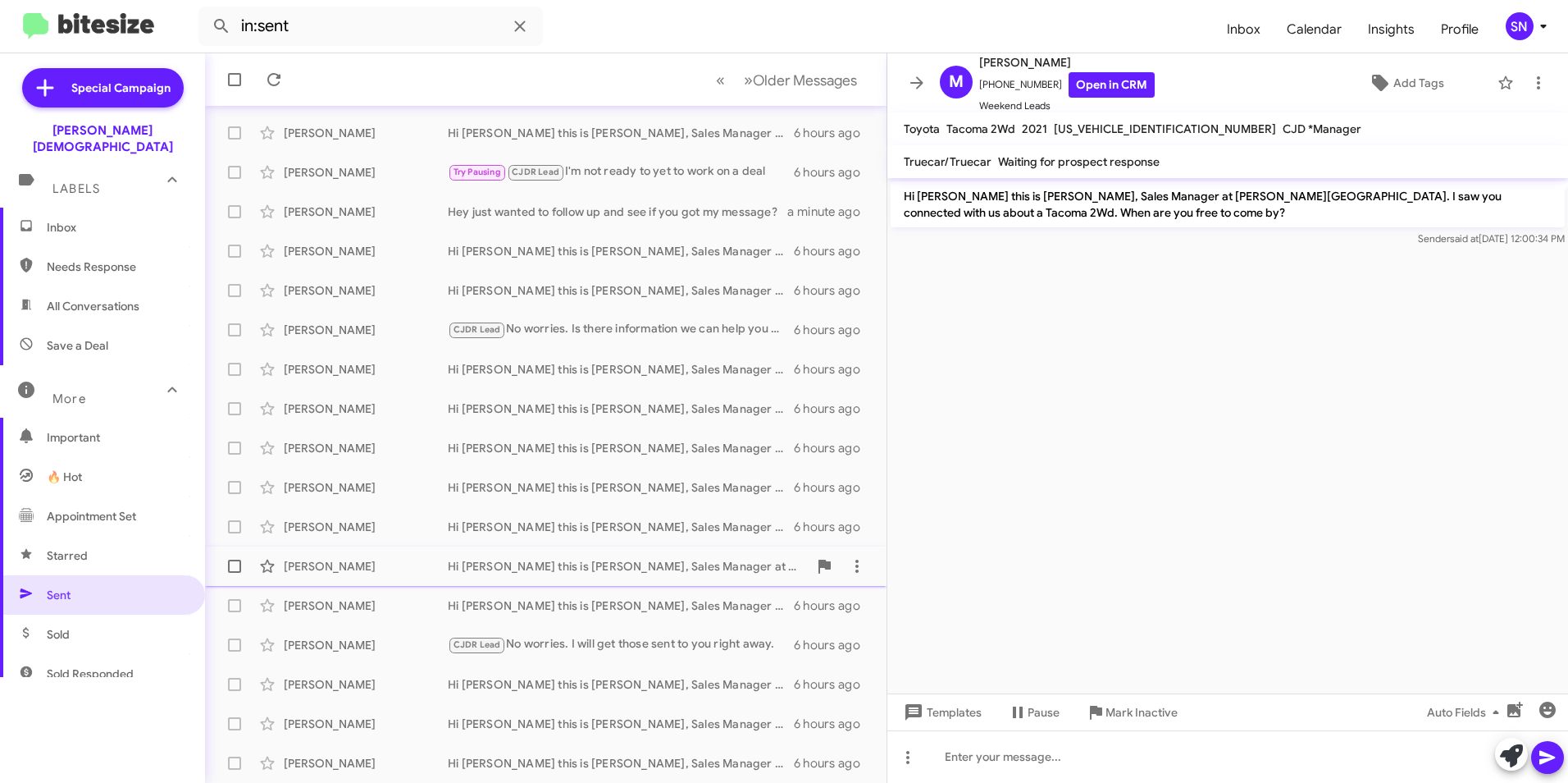
click at [347, 564] on div "[PERSON_NAME]" at bounding box center [366, 566] width 164 height 16
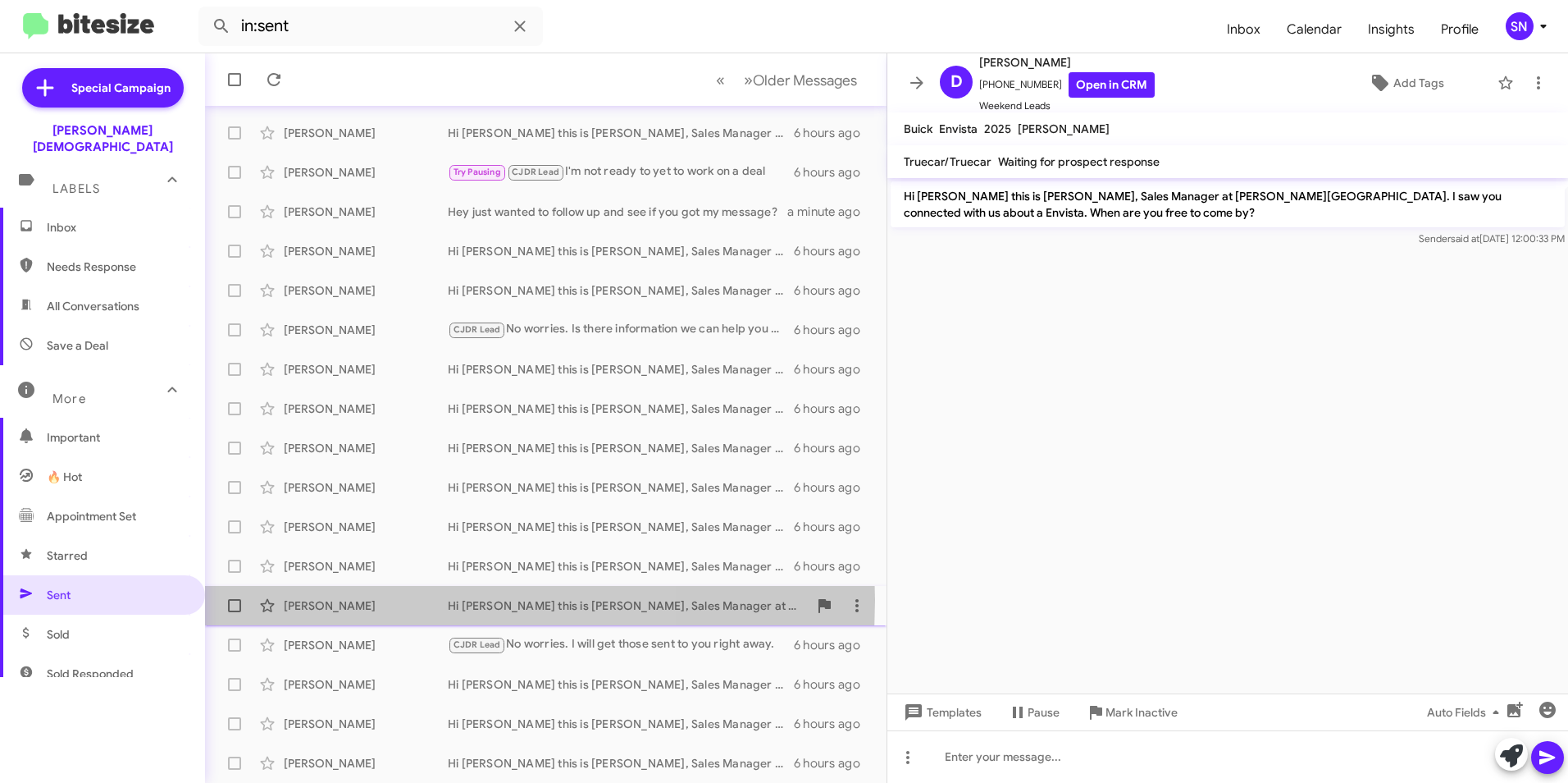
click at [358, 600] on div "[PERSON_NAME]" at bounding box center [366, 605] width 164 height 16
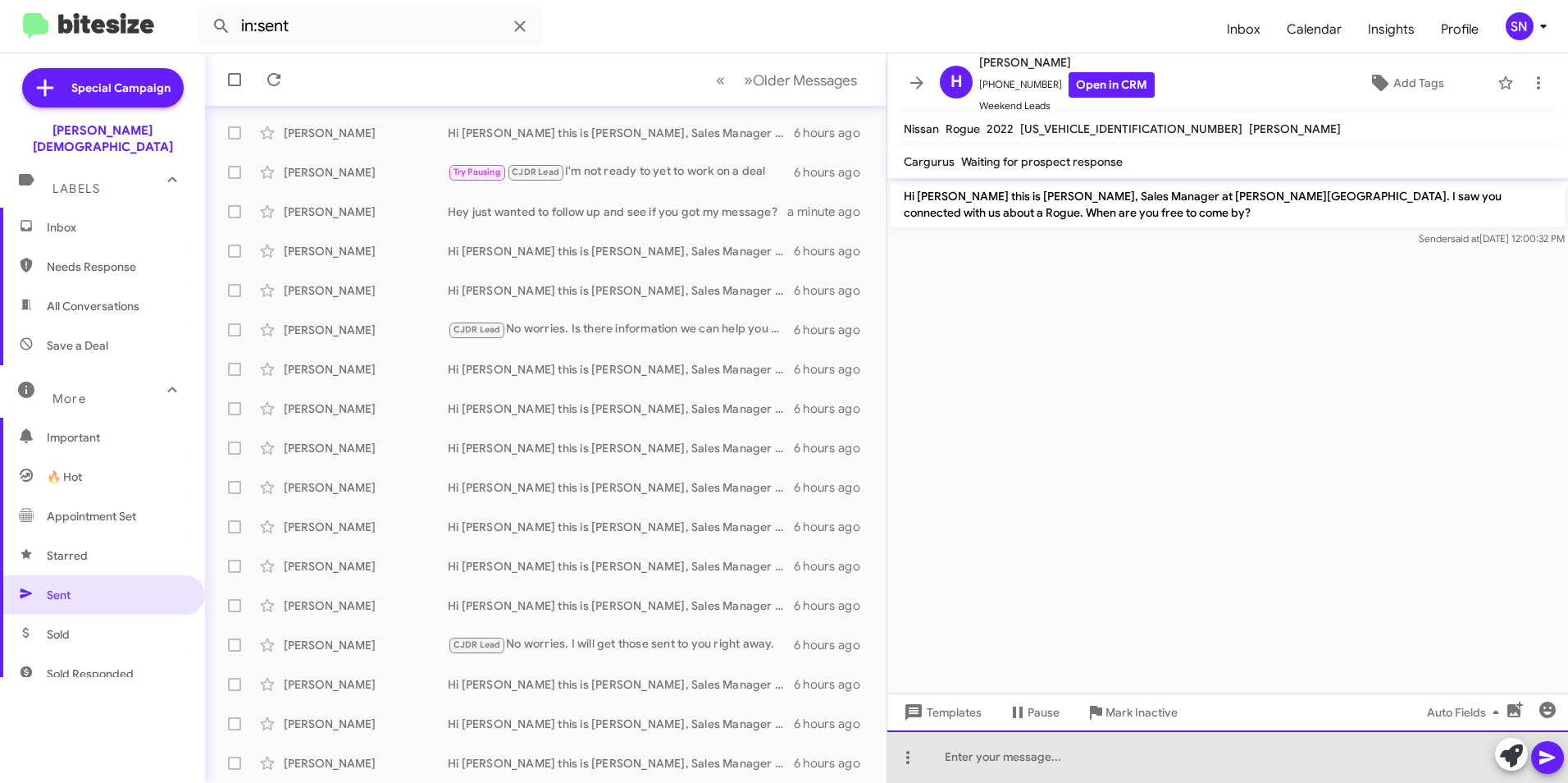
click at [774, 765] on div at bounding box center [1227, 756] width 680 height 52
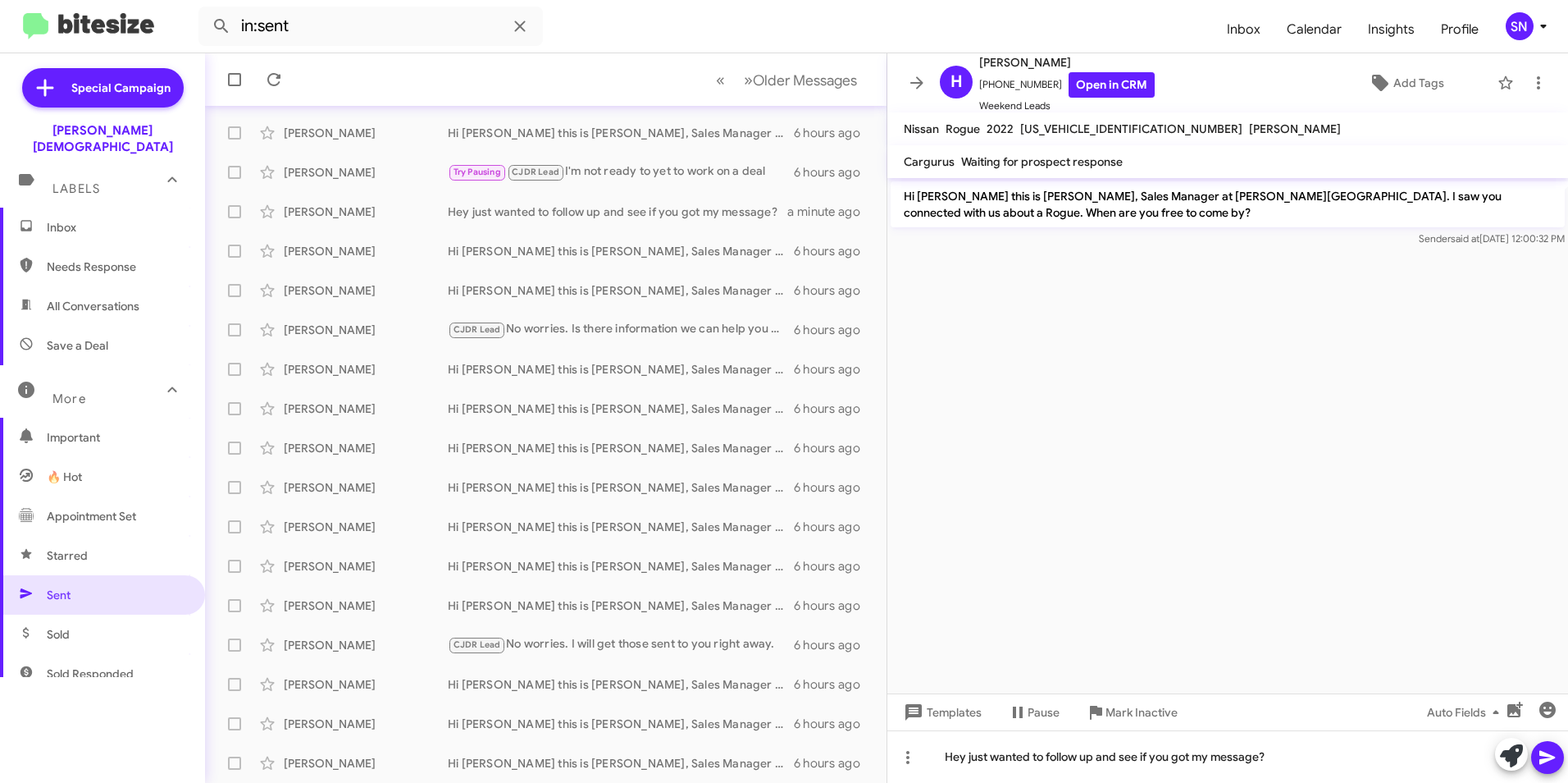
click at [774, 755] on icon at bounding box center [1547, 758] width 15 height 14
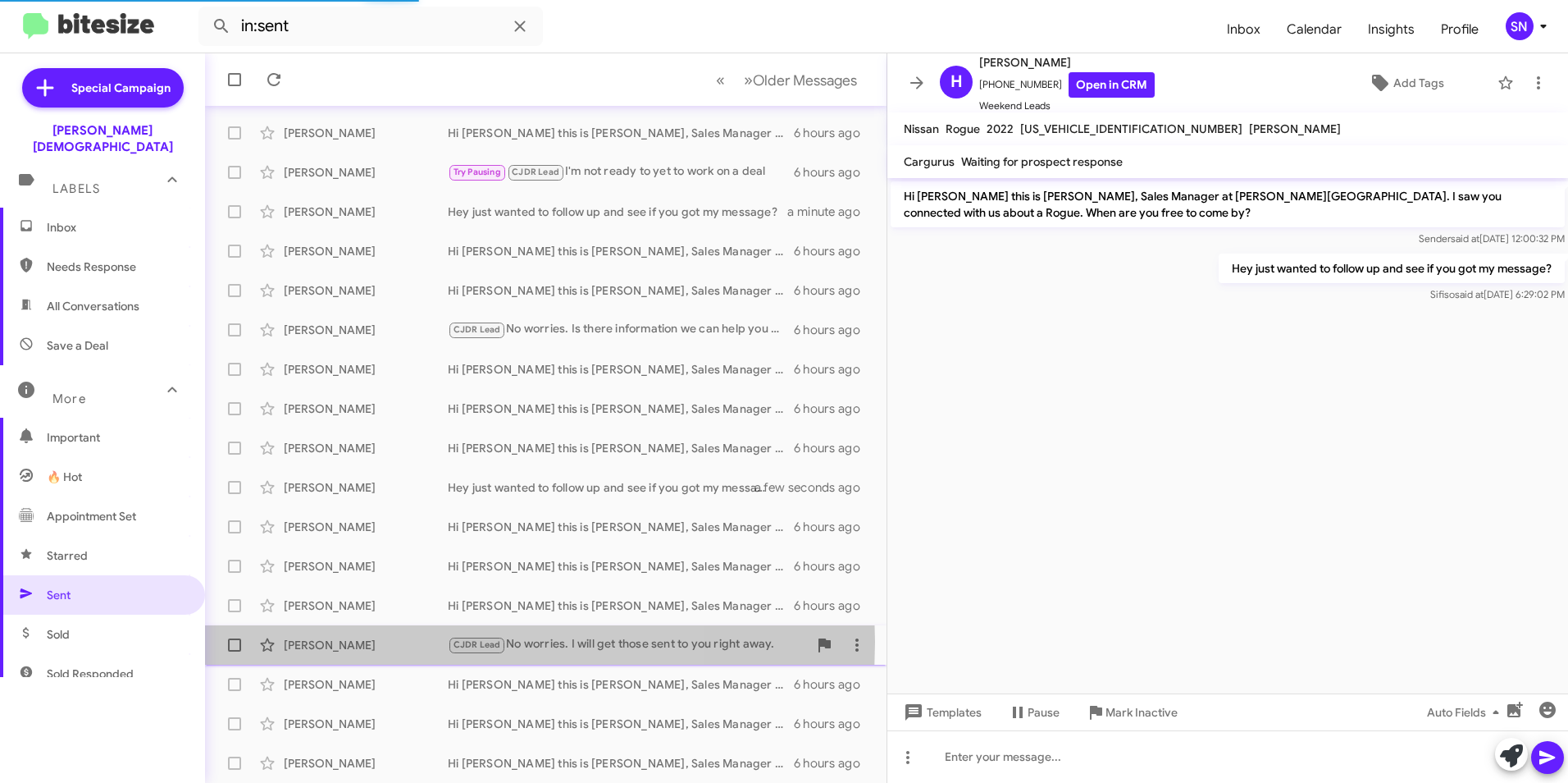
click at [372, 642] on div "[PERSON_NAME]" at bounding box center [366, 645] width 164 height 16
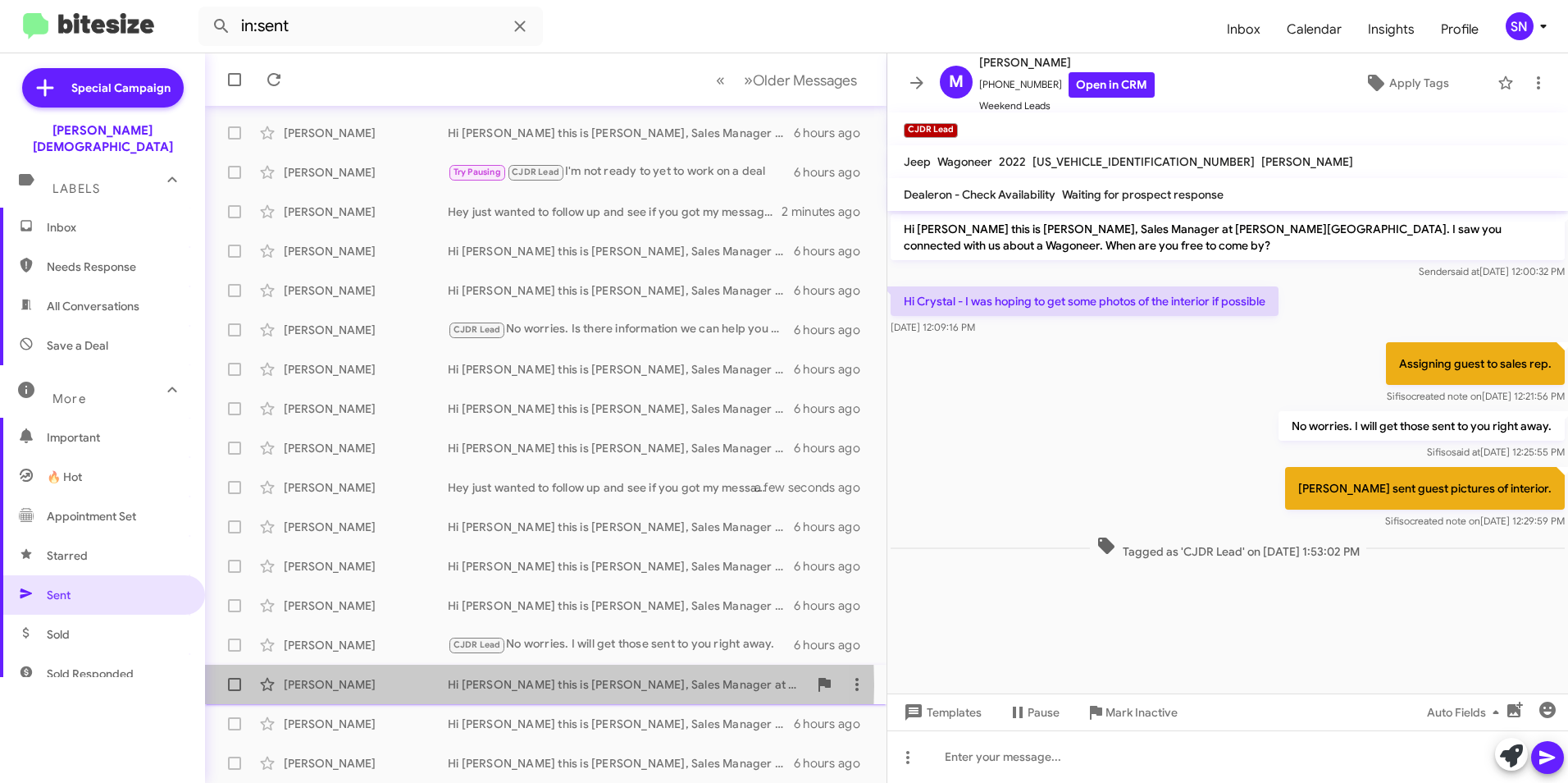
click at [341, 685] on div "[PERSON_NAME]" at bounding box center [366, 684] width 164 height 16
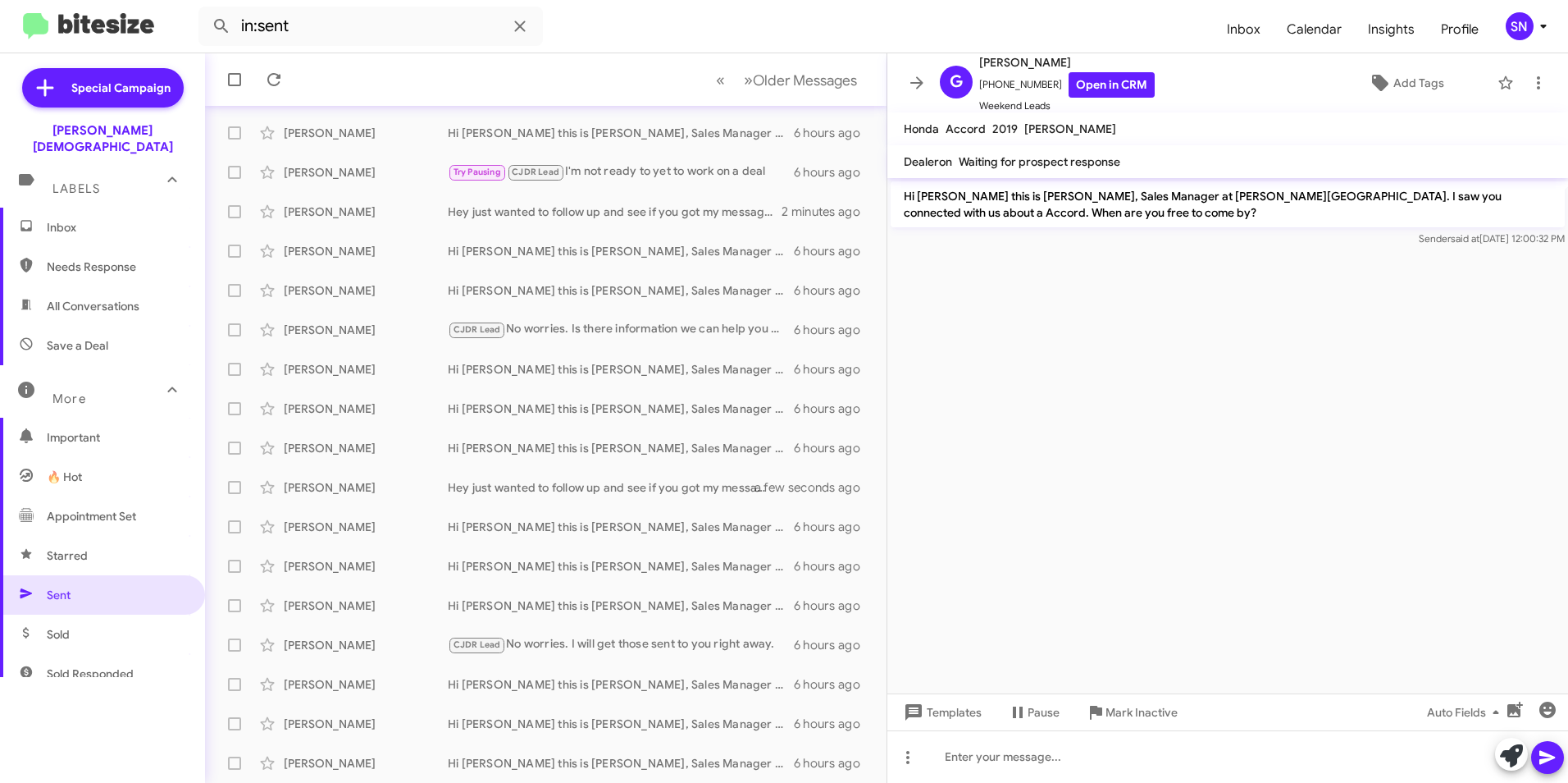
click at [774, 25] on icon at bounding box center [1543, 26] width 19 height 19
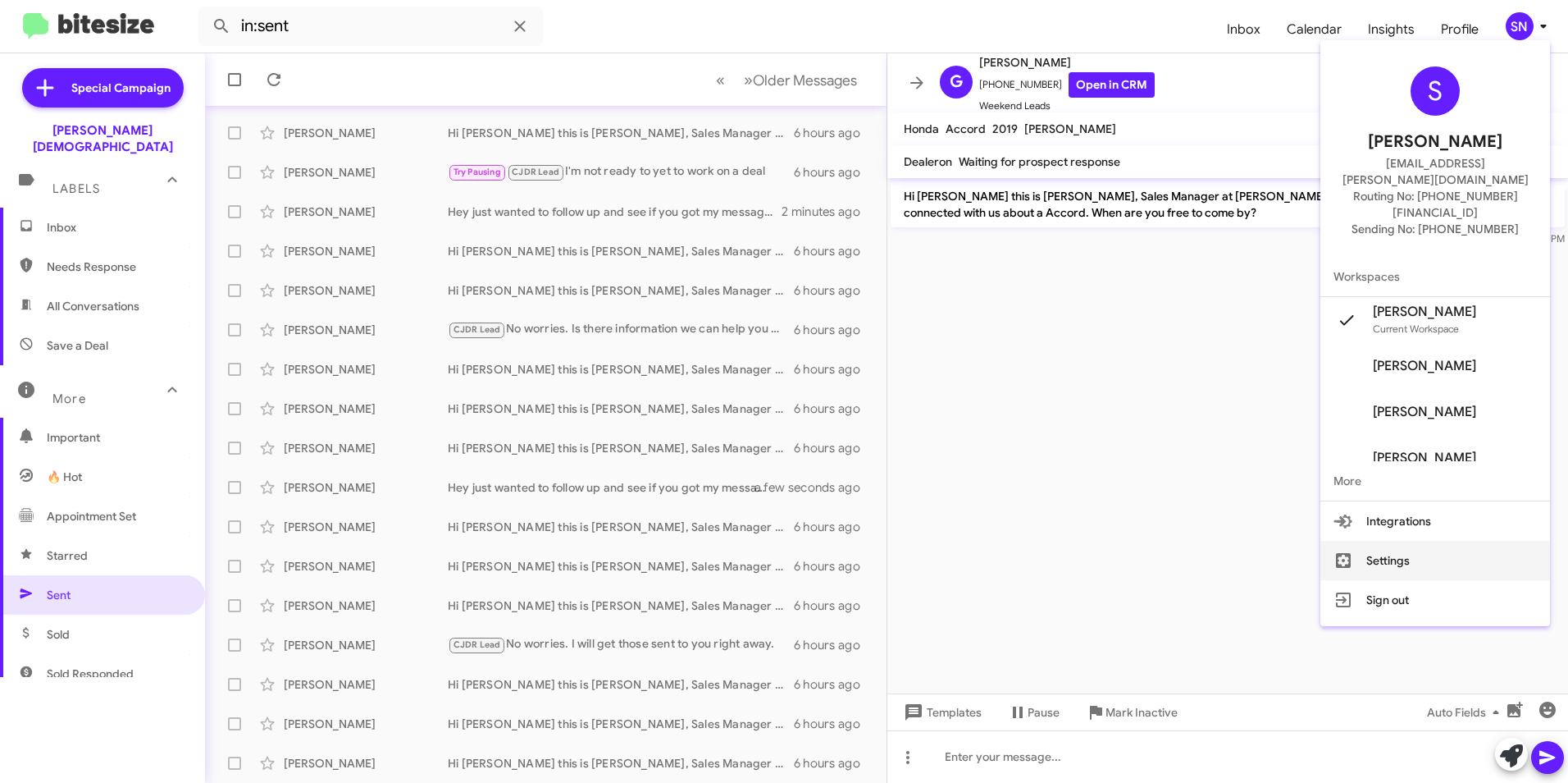
click at [774, 541] on button "Settings" at bounding box center [1435, 560] width 230 height 40
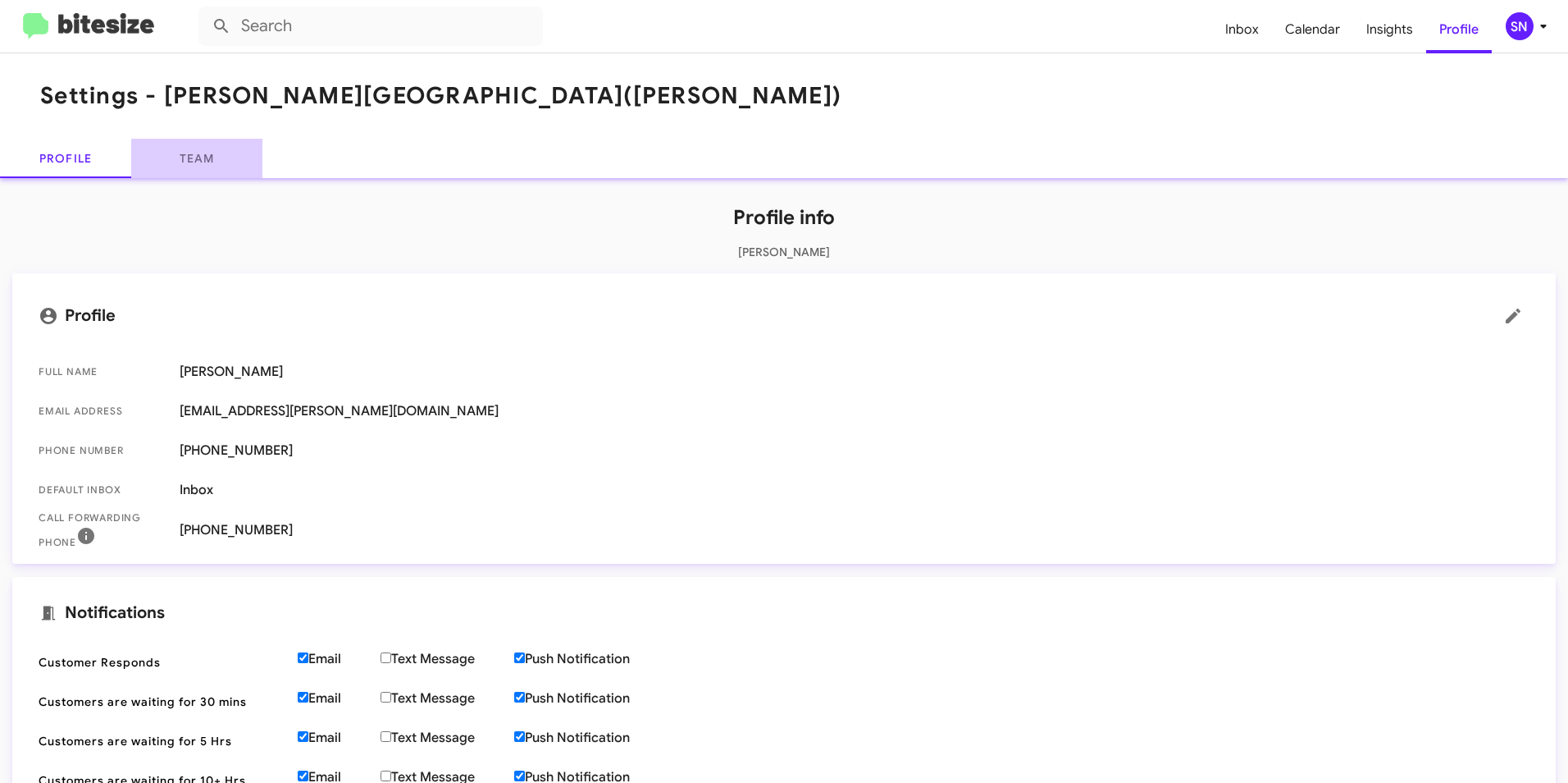
click at [203, 158] on link "Team" at bounding box center [197, 158] width 131 height 40
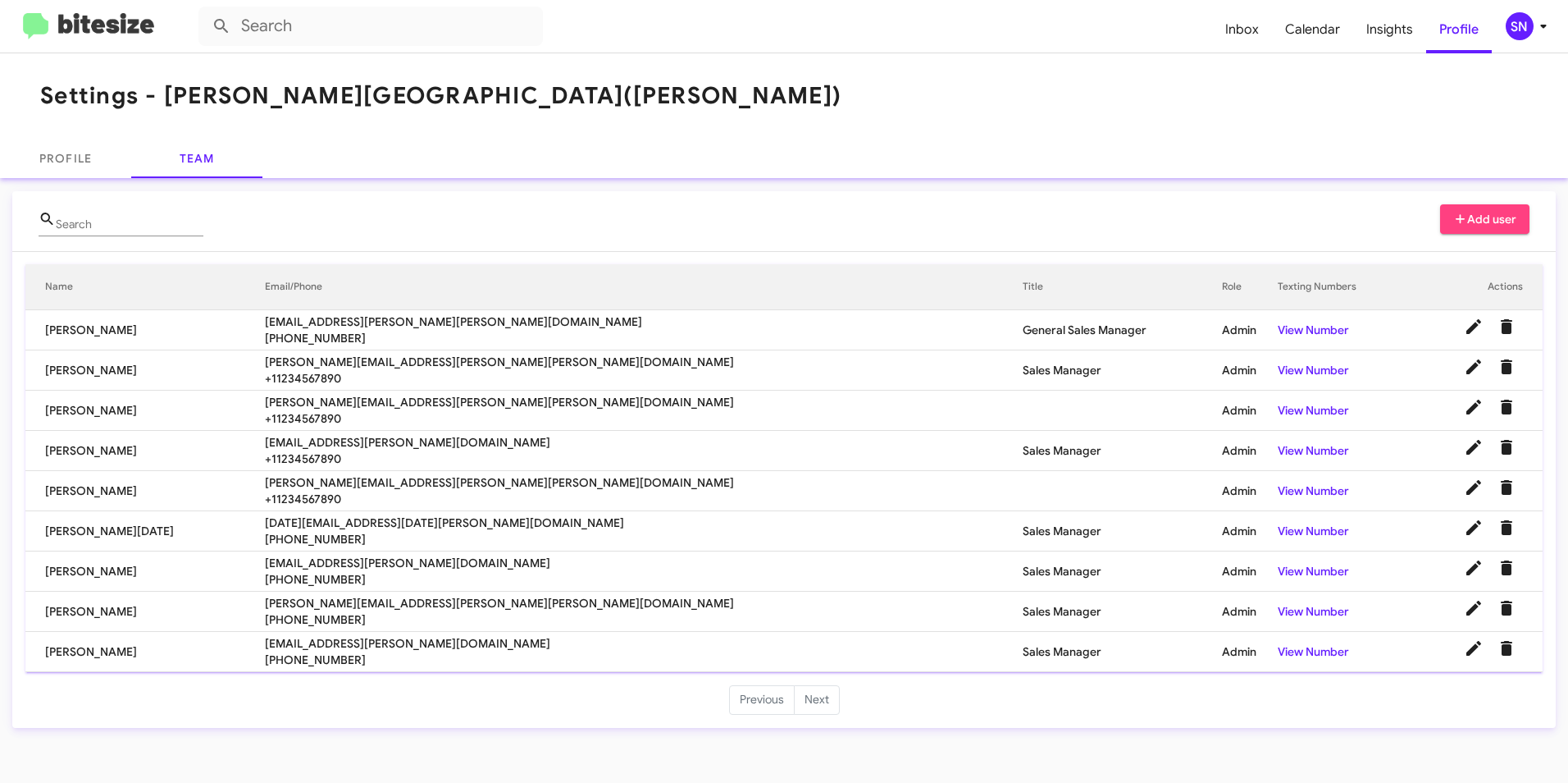
click at [774, 224] on span "Add user" at bounding box center [1485, 219] width 64 height 30
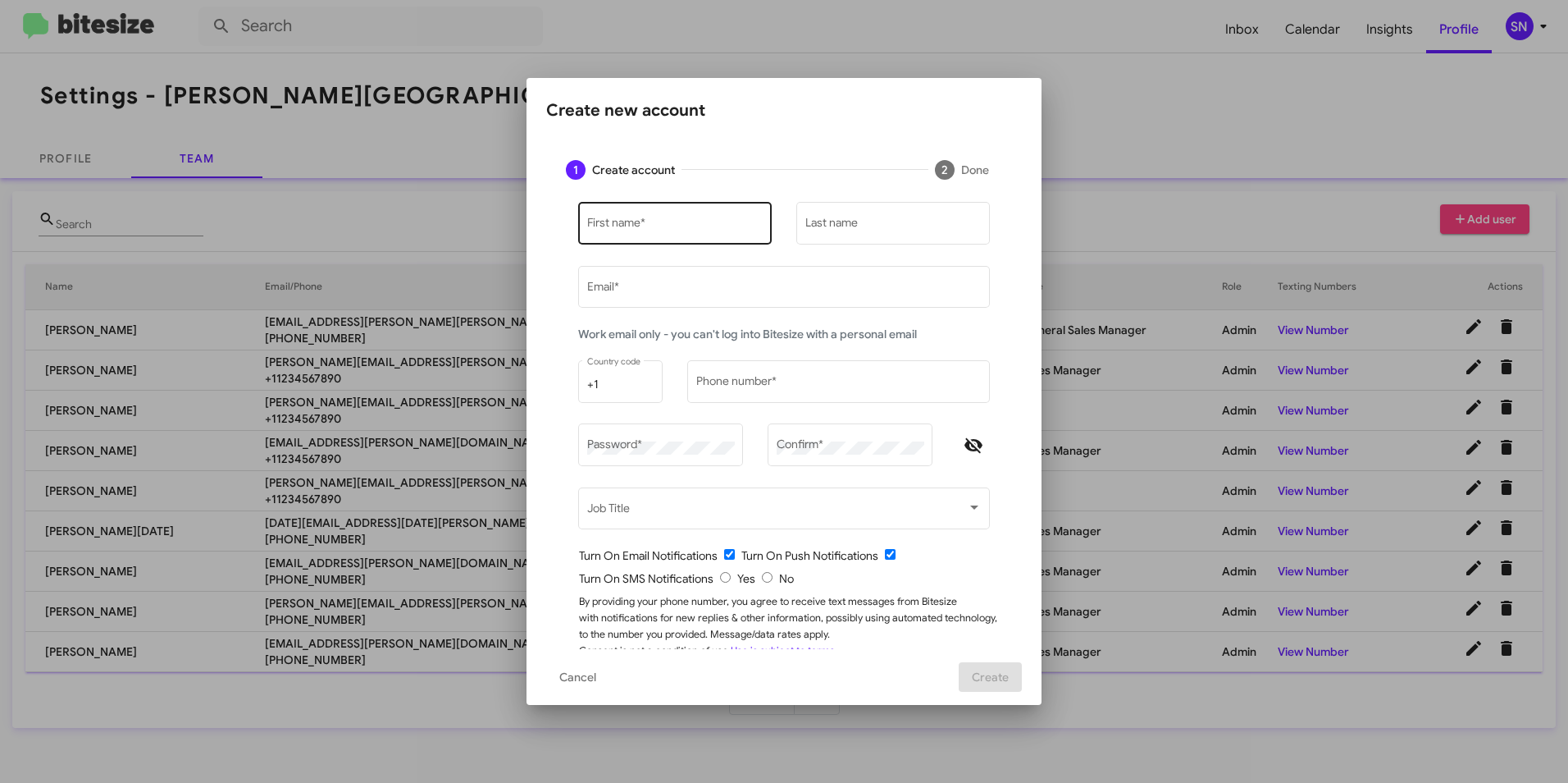
click at [715, 217] on div "First name *" at bounding box center [675, 222] width 177 height 45
type input "[PERSON_NAME]"
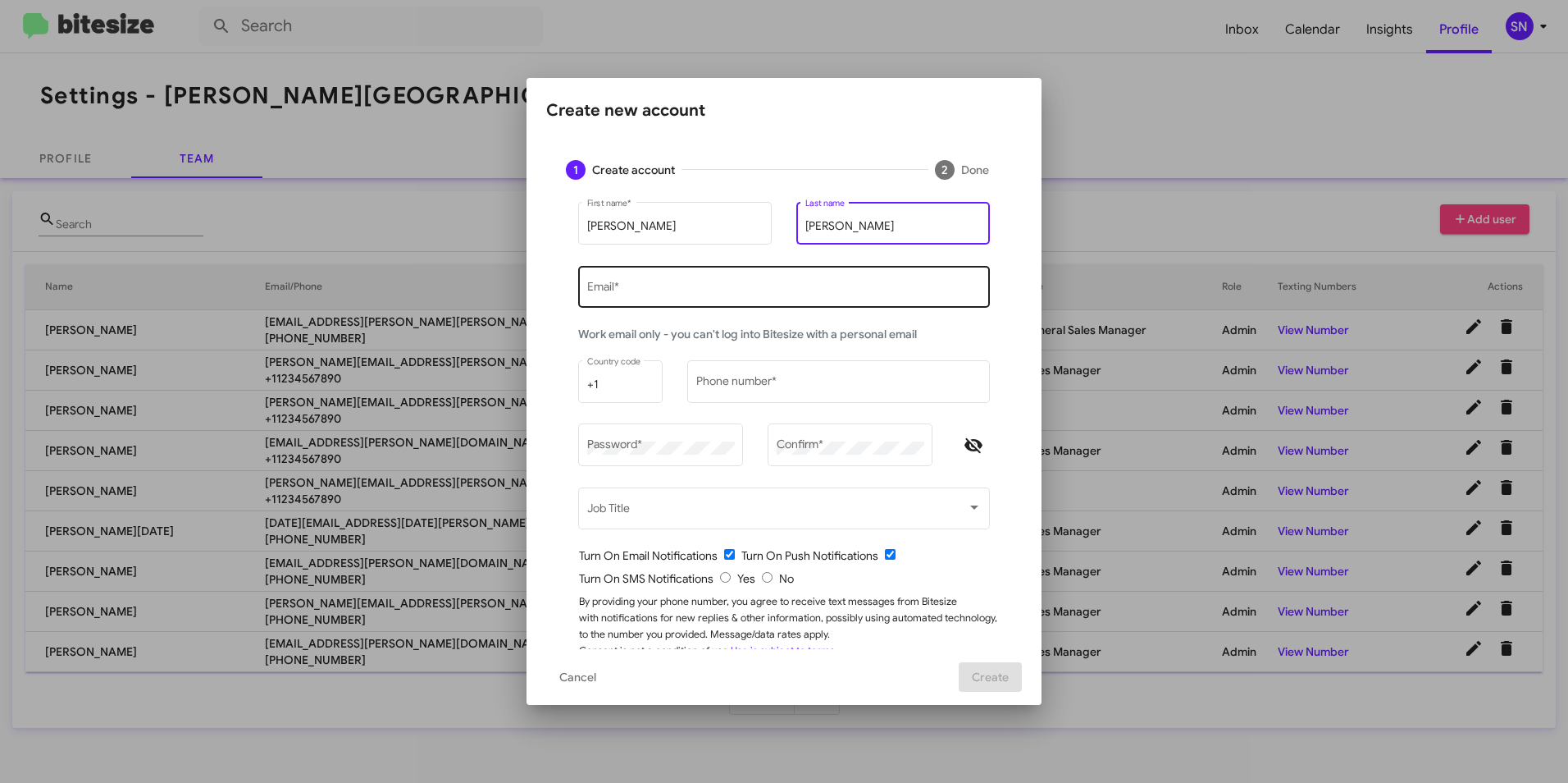
type input "[PERSON_NAME]"
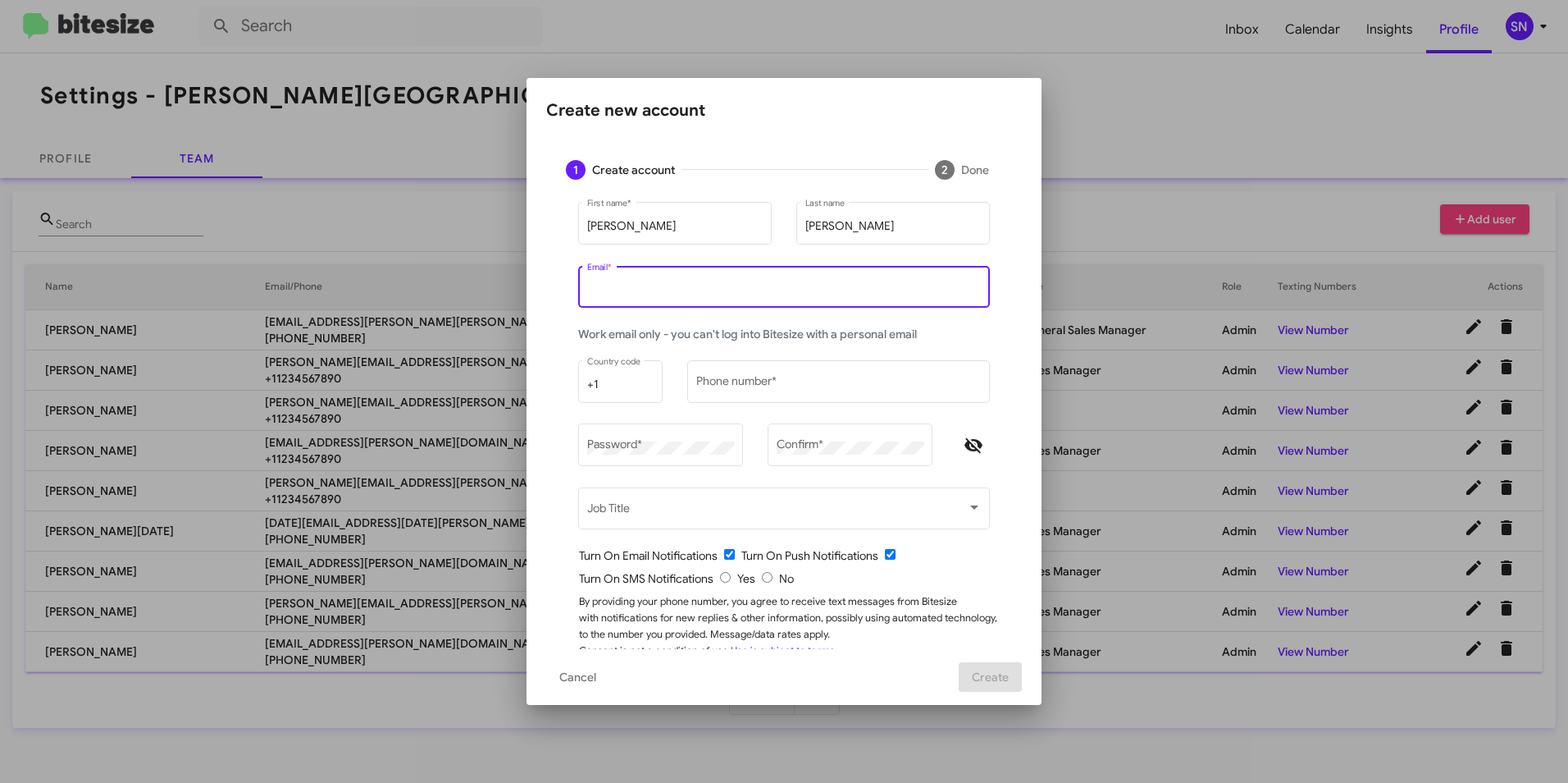
click at [666, 290] on input "Email *" at bounding box center [784, 290] width 395 height 14
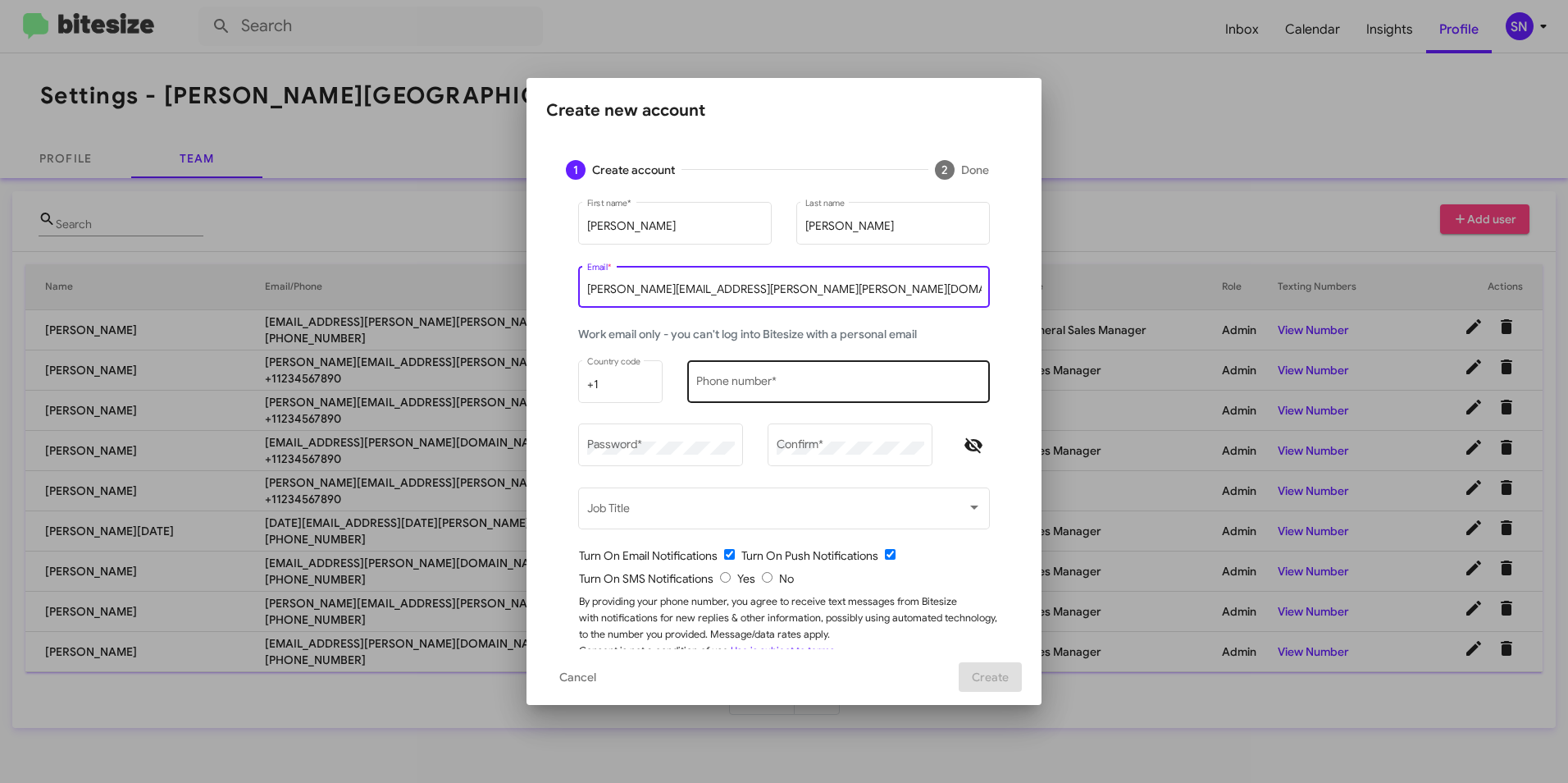
type input "[PERSON_NAME][EMAIL_ADDRESS][PERSON_NAME][PERSON_NAME][DOMAIN_NAME]"
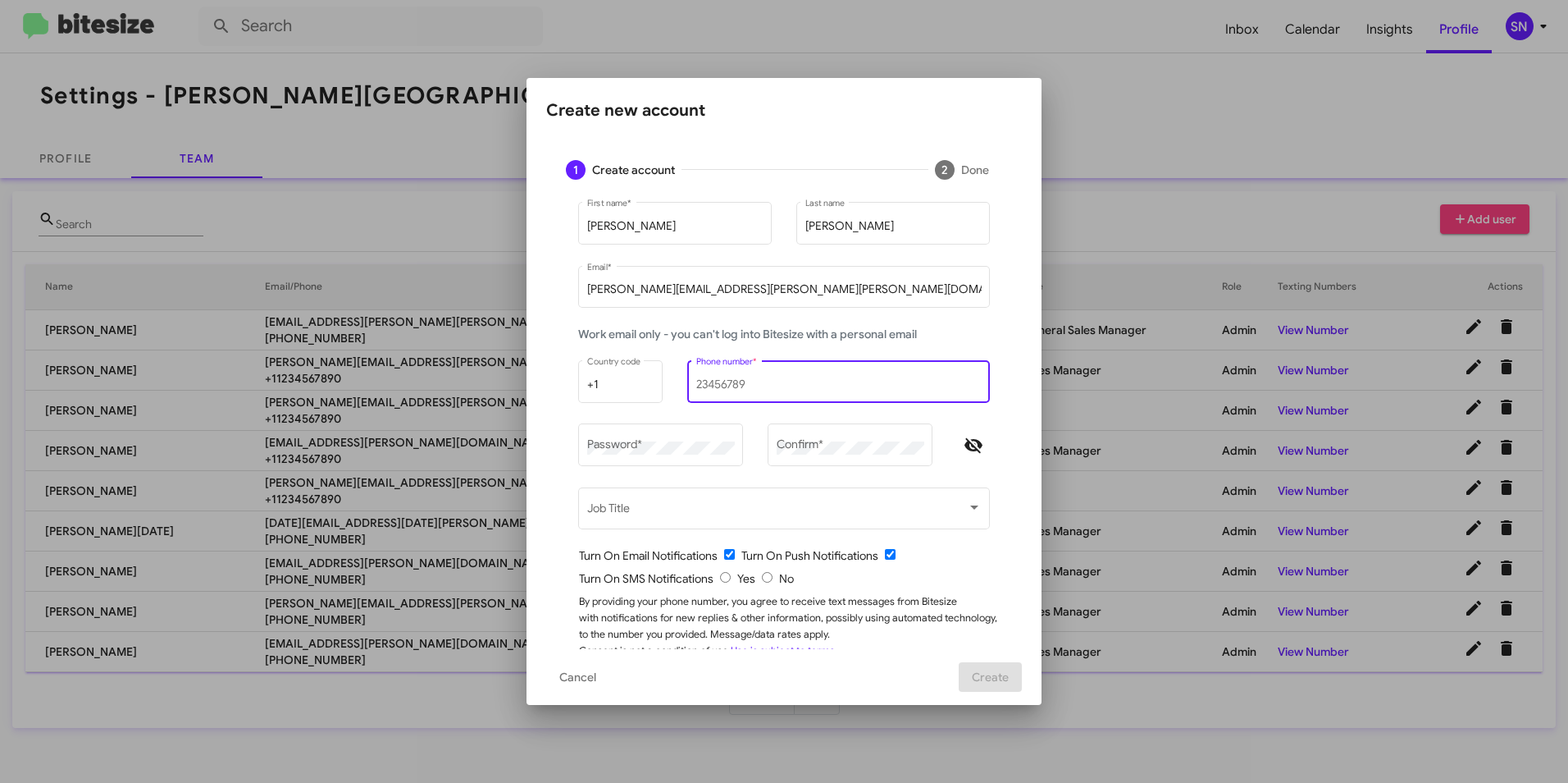
click at [725, 383] on input "Phone number *" at bounding box center [839, 385] width 286 height 14
type input "6312195552"
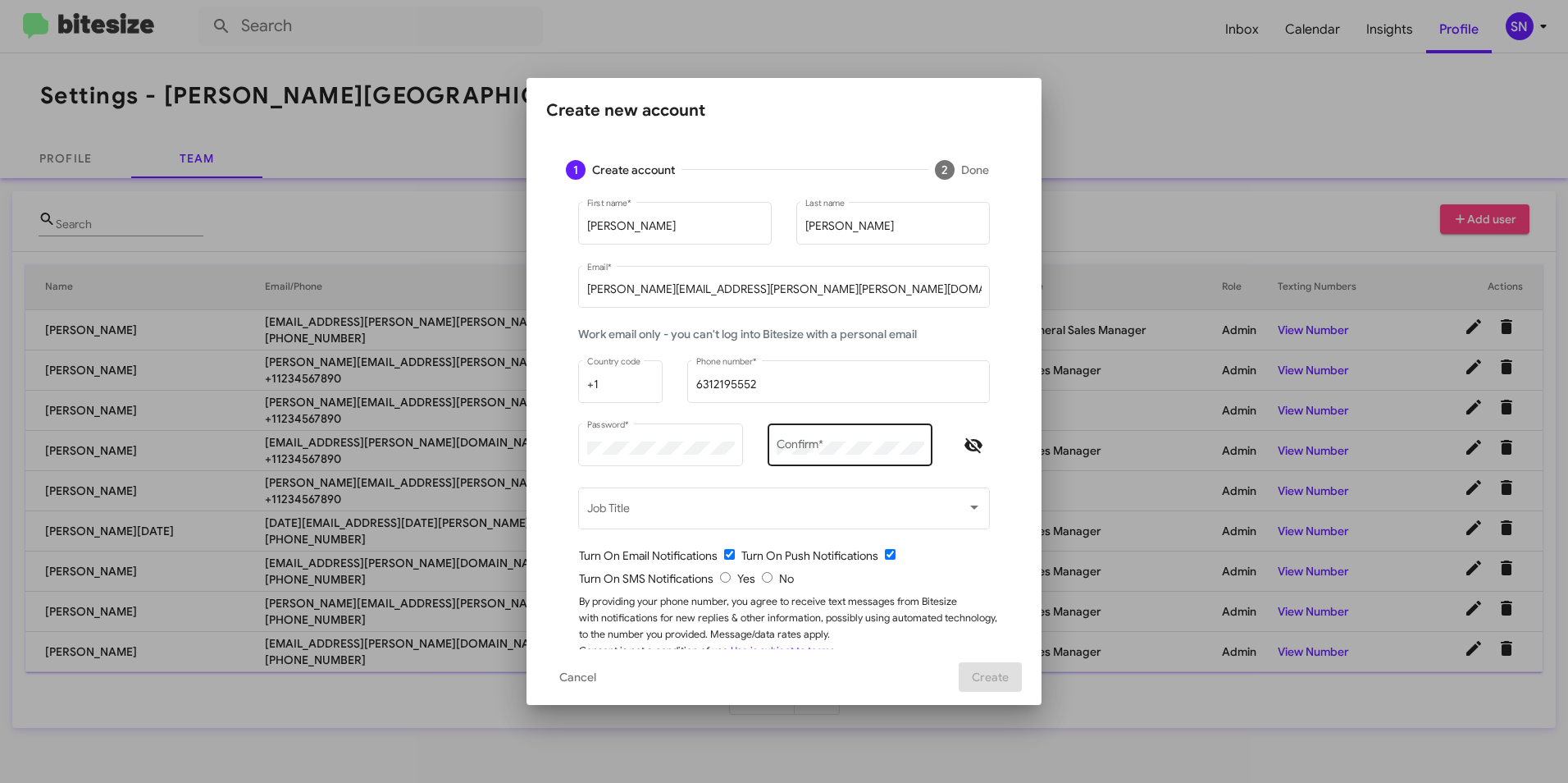
click at [774, 456] on div "Confirm *" at bounding box center [850, 443] width 148 height 45
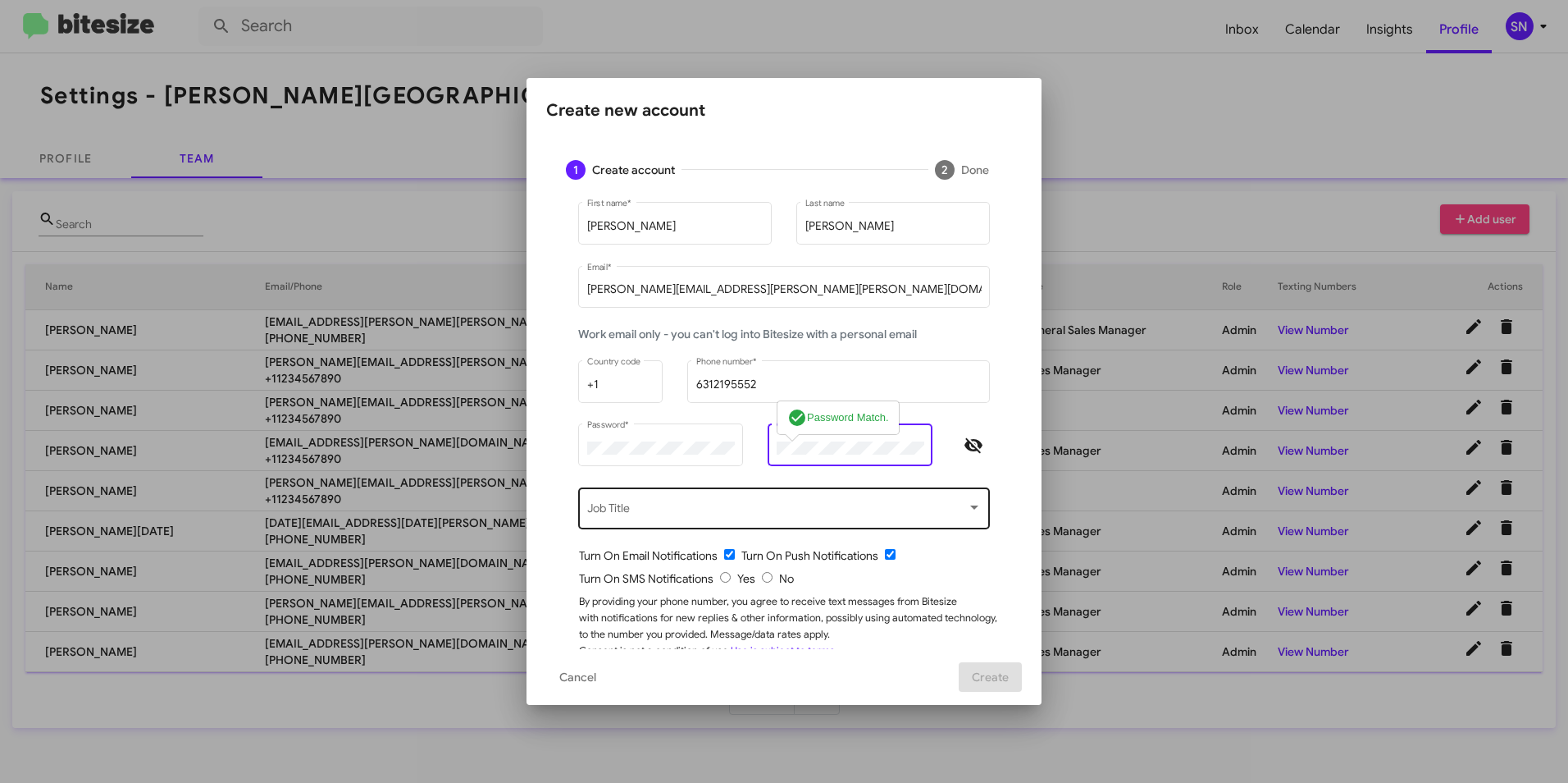
click at [774, 510] on span at bounding box center [778, 512] width 380 height 14
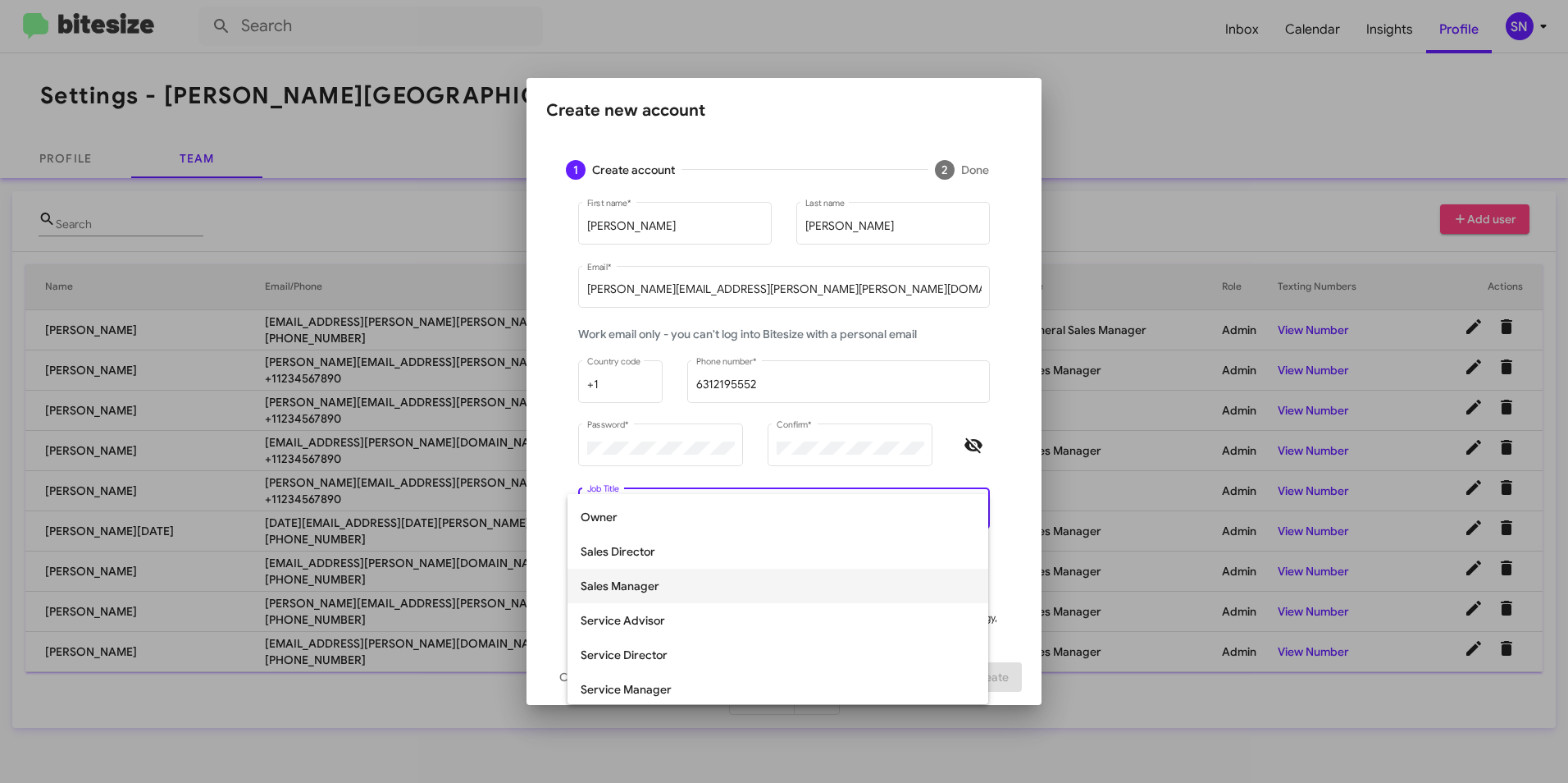
scroll to position [342, 0]
click at [705, 582] on span "Sales Manager" at bounding box center [778, 583] width 395 height 35
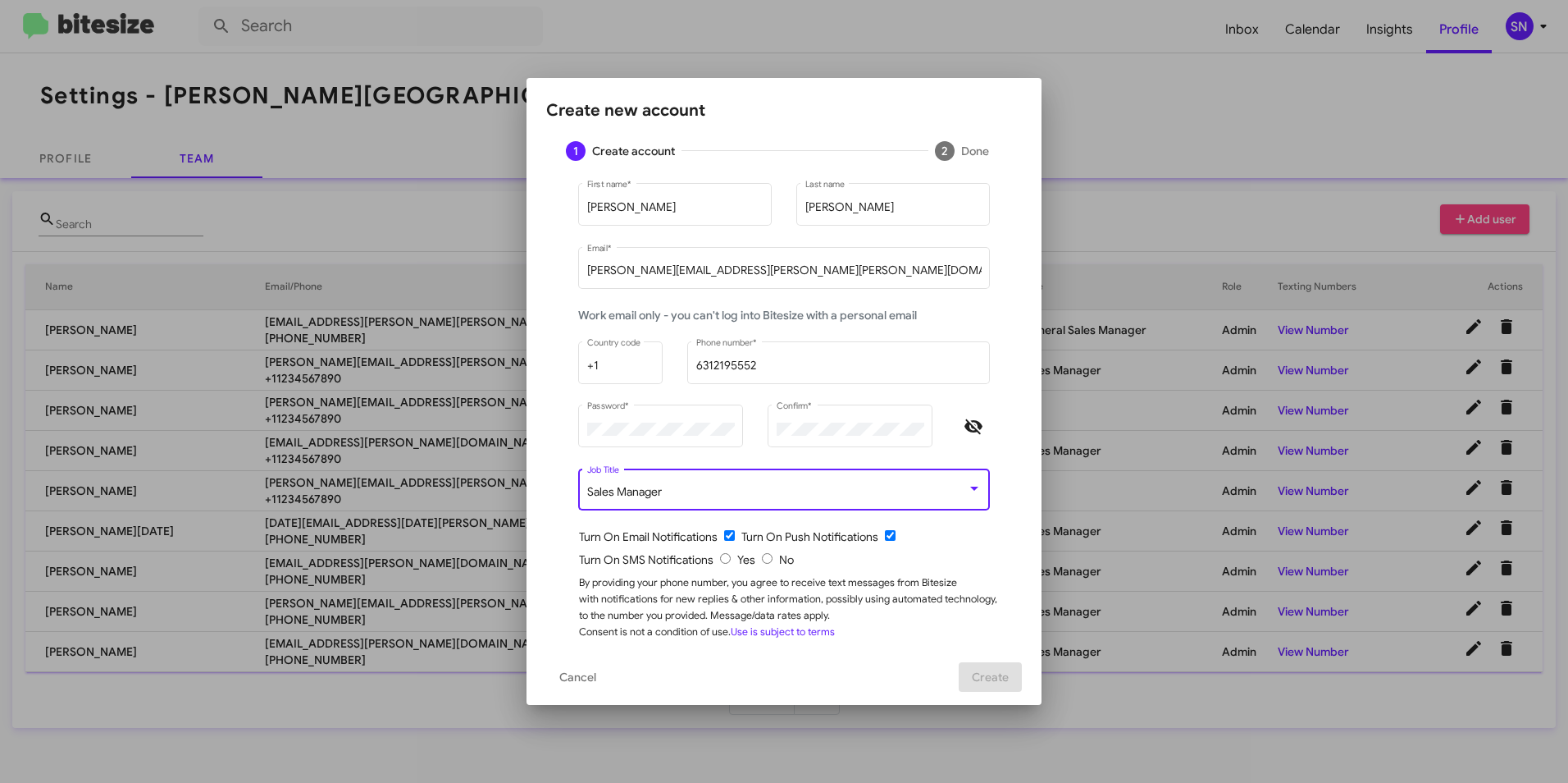
scroll to position [30, 0]
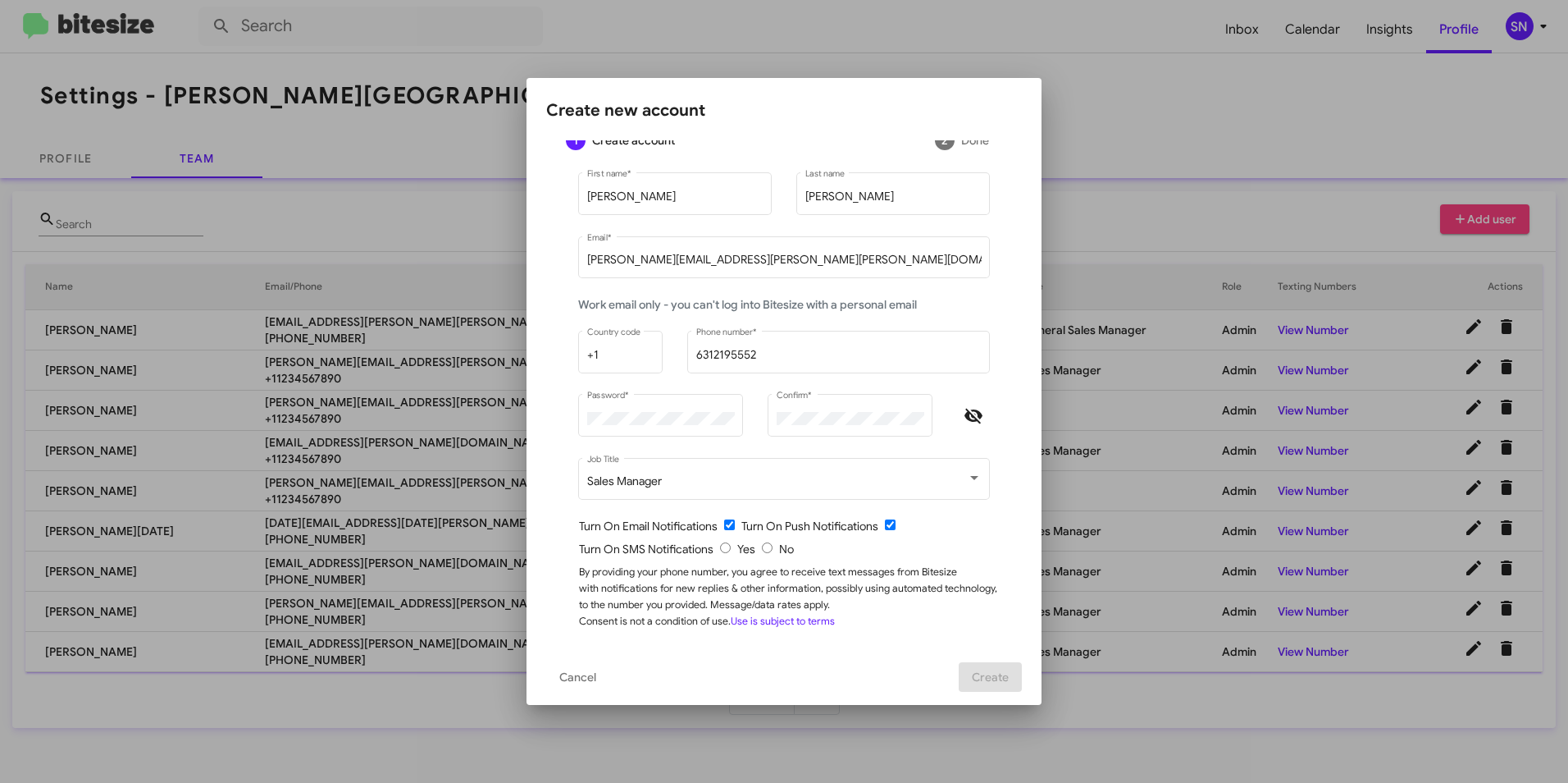
click at [762, 551] on input "radio" at bounding box center [767, 547] width 11 height 11
radio input "true"
click at [774, 672] on button "Create" at bounding box center [990, 677] width 63 height 30
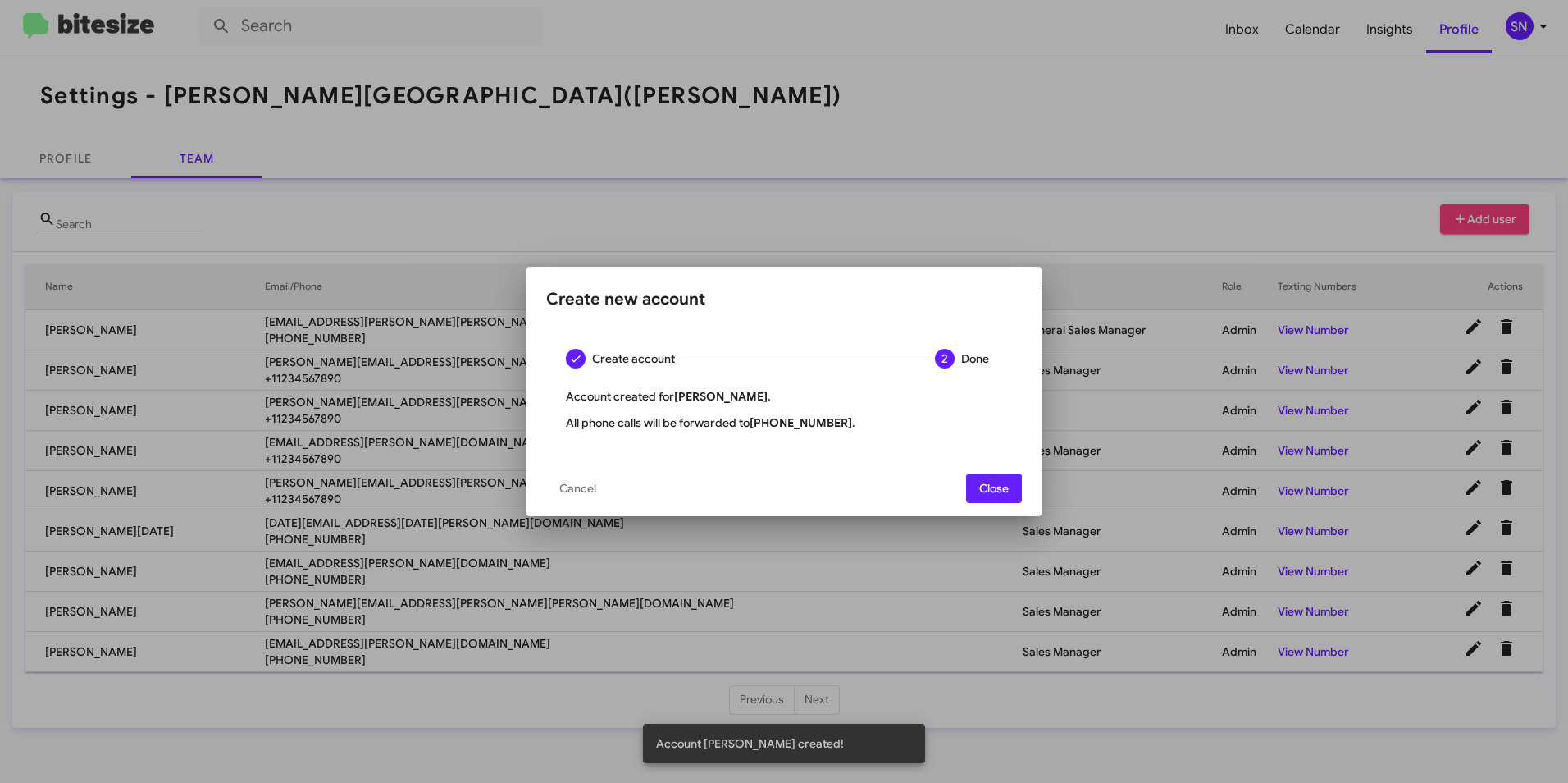
click at [774, 492] on span "Close" at bounding box center [994, 488] width 30 height 30
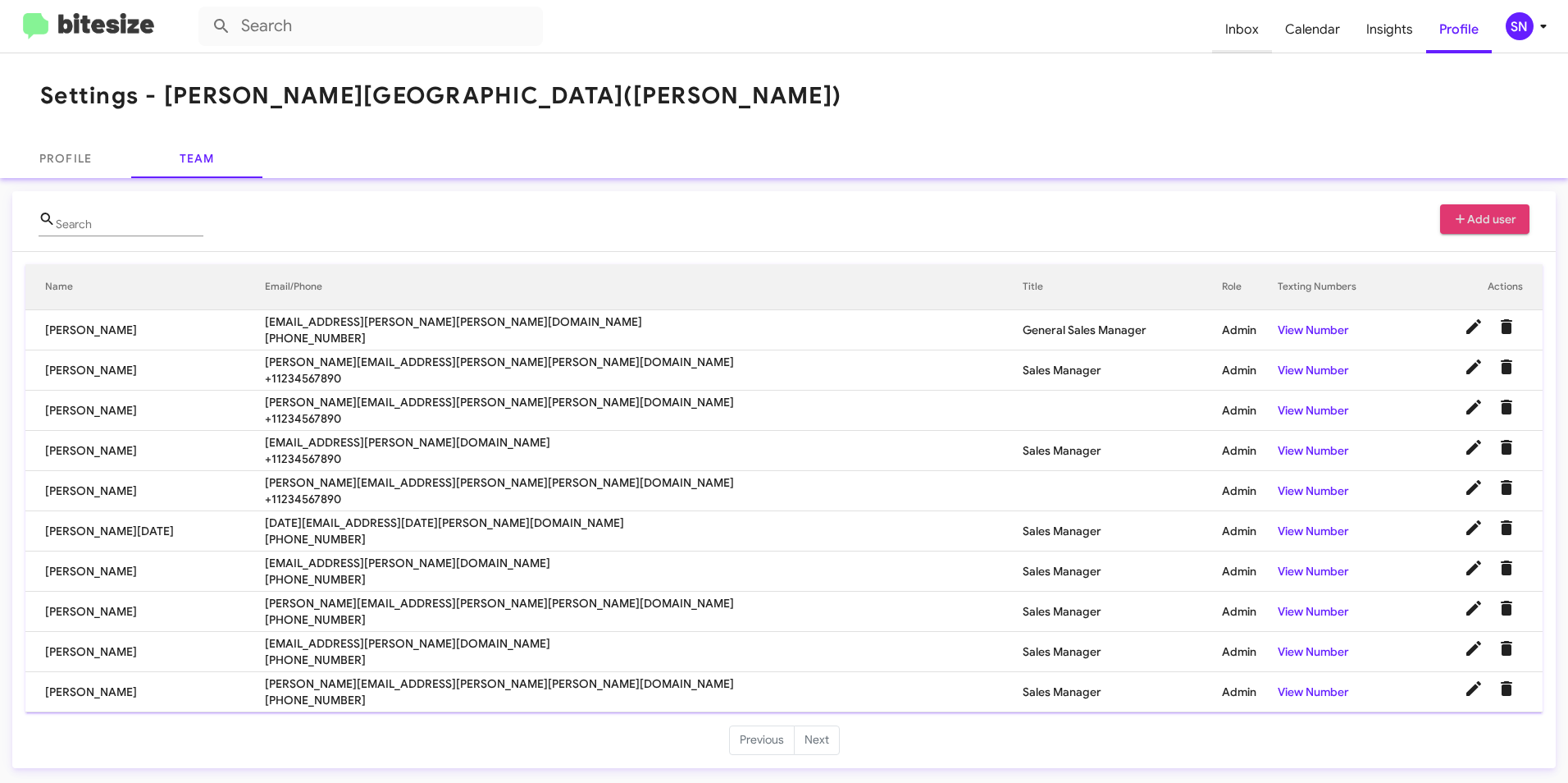
click at [774, 23] on span "Inbox" at bounding box center [1242, 29] width 60 height 47
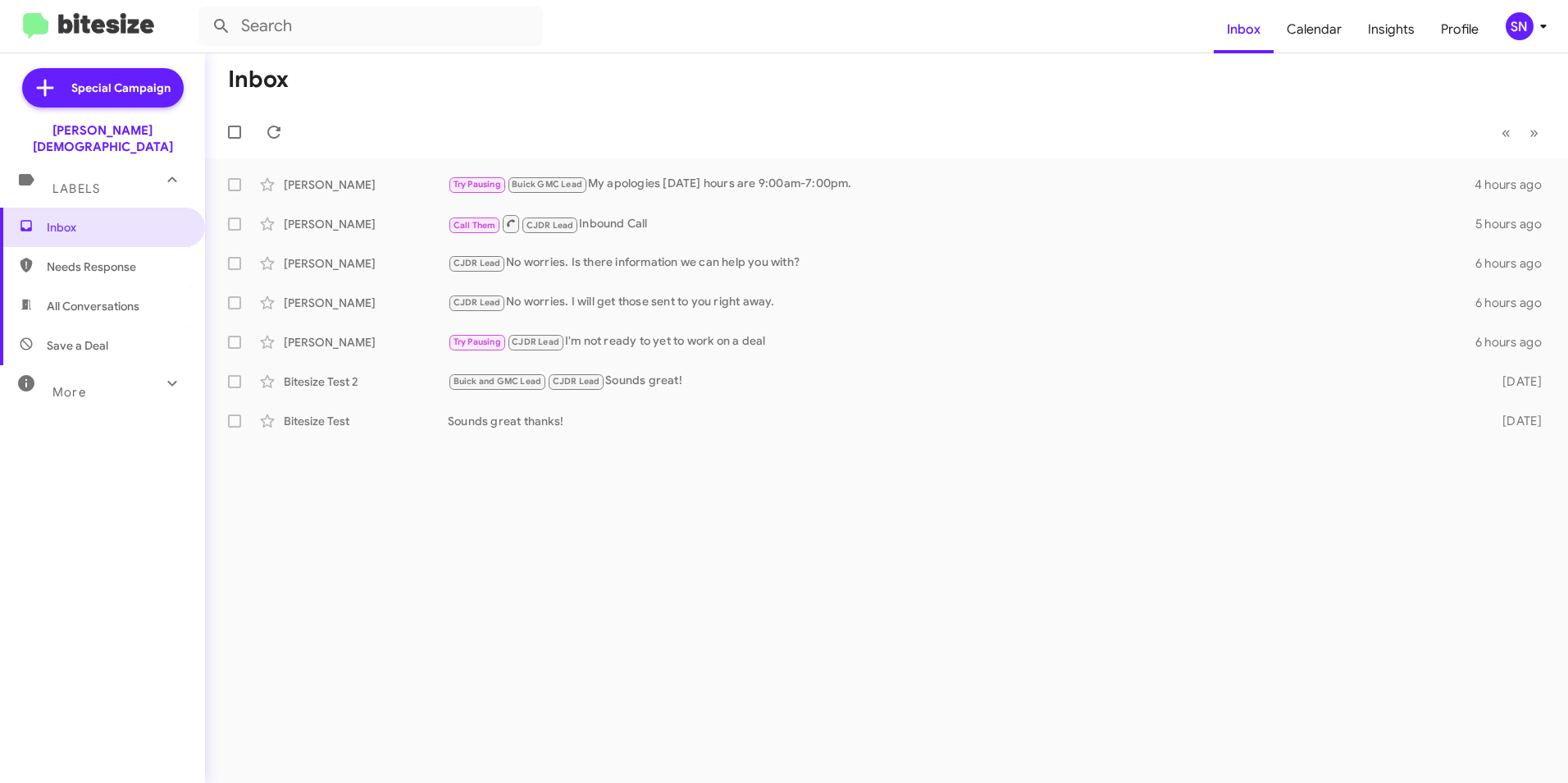
click at [73, 370] on div "More" at bounding box center [86, 384] width 146 height 30
click at [76, 580] on span "Sent" at bounding box center [102, 595] width 205 height 40
type input "in:sent"
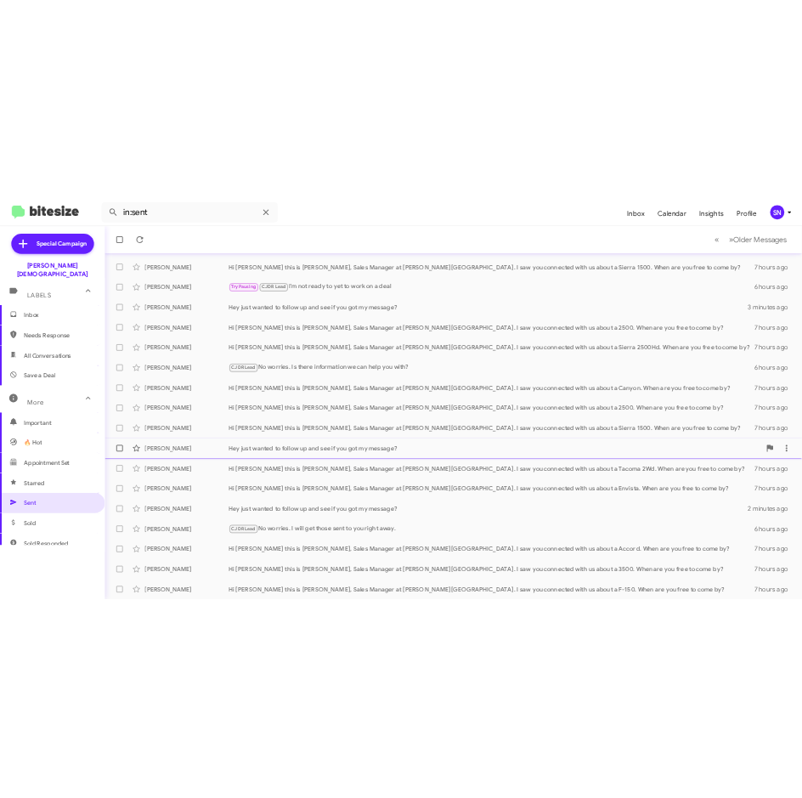
scroll to position [176, 0]
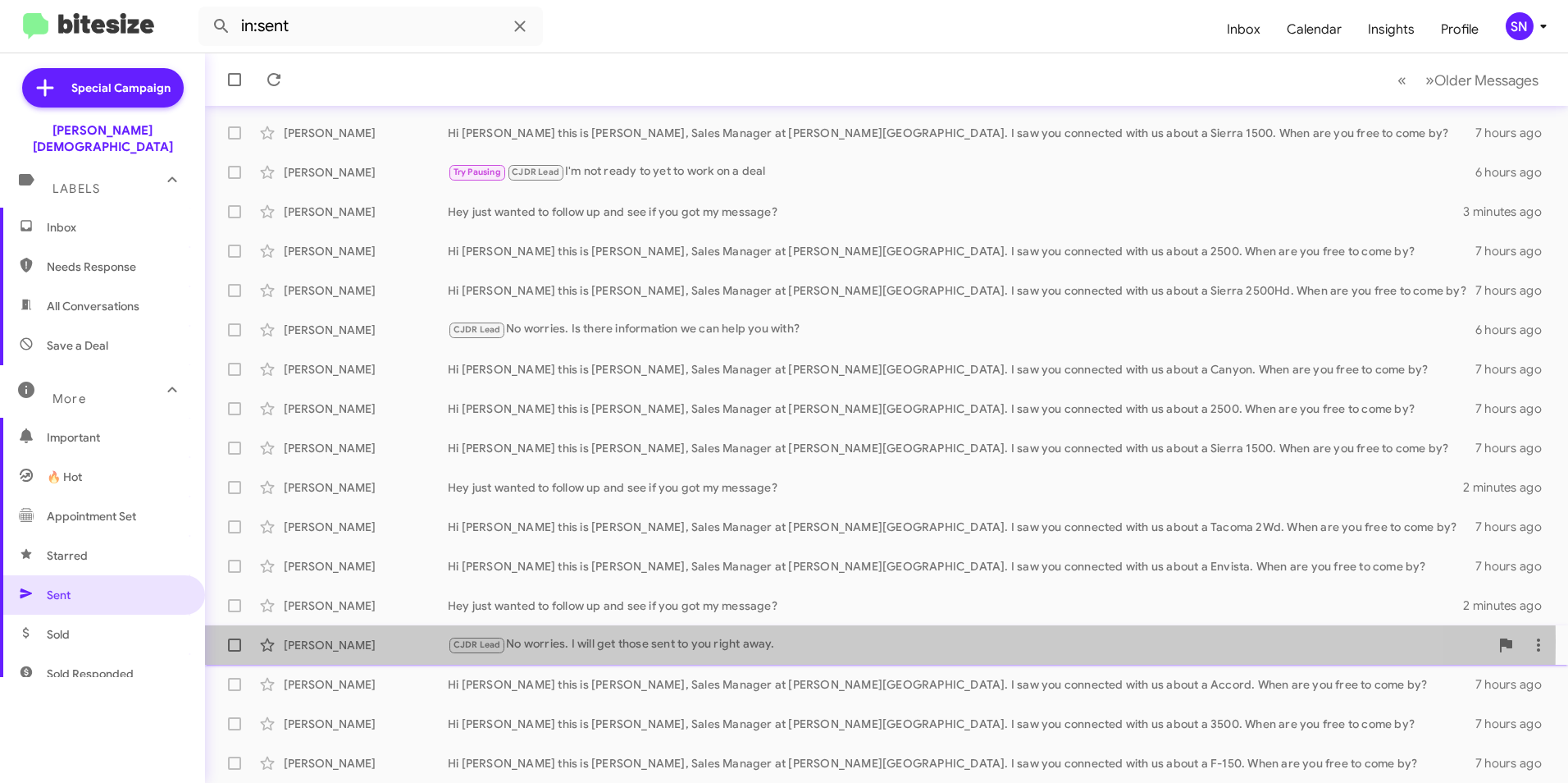
click at [353, 641] on div "[PERSON_NAME]" at bounding box center [366, 645] width 164 height 16
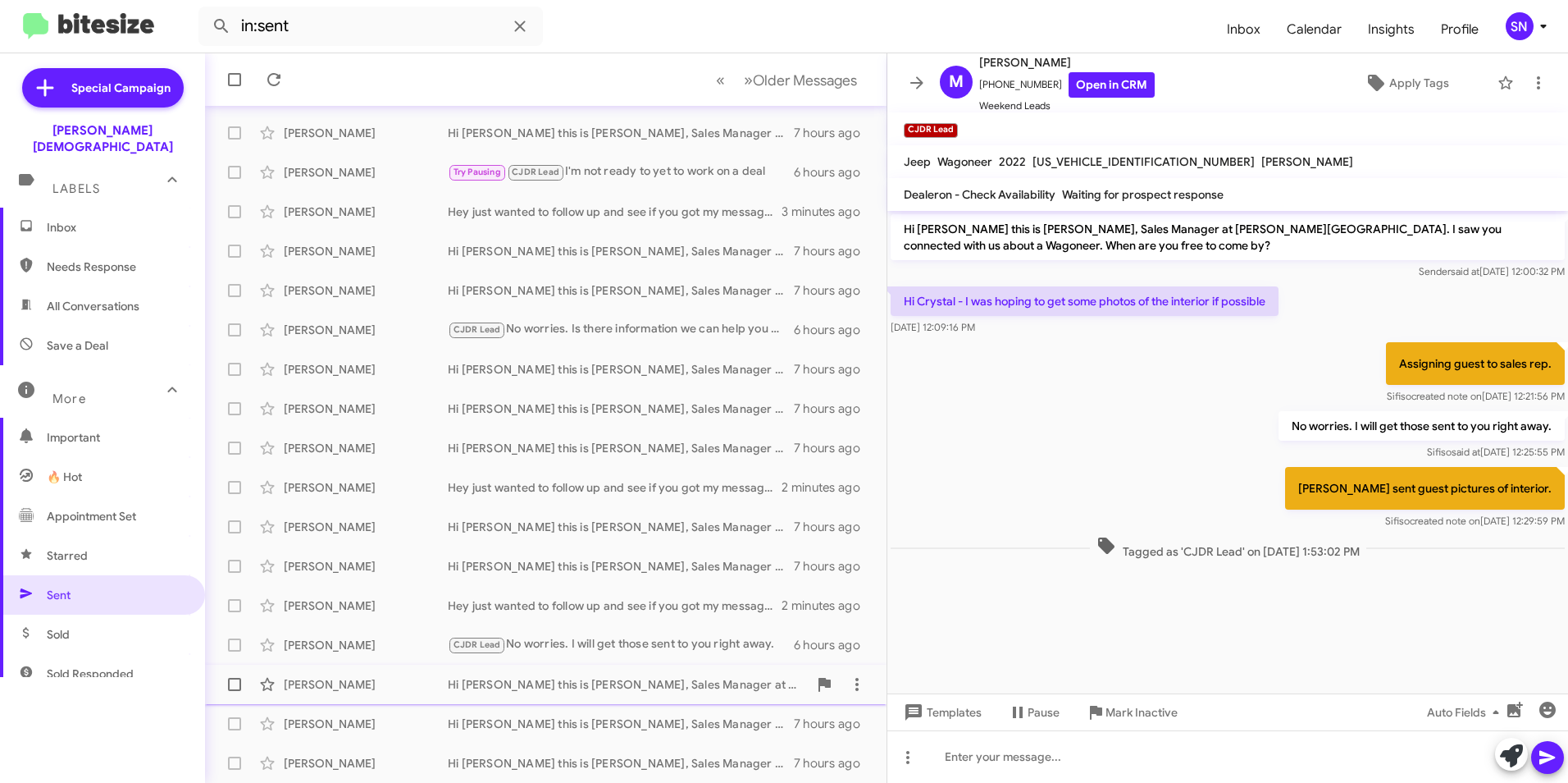
click at [352, 682] on div "[PERSON_NAME]" at bounding box center [366, 684] width 164 height 16
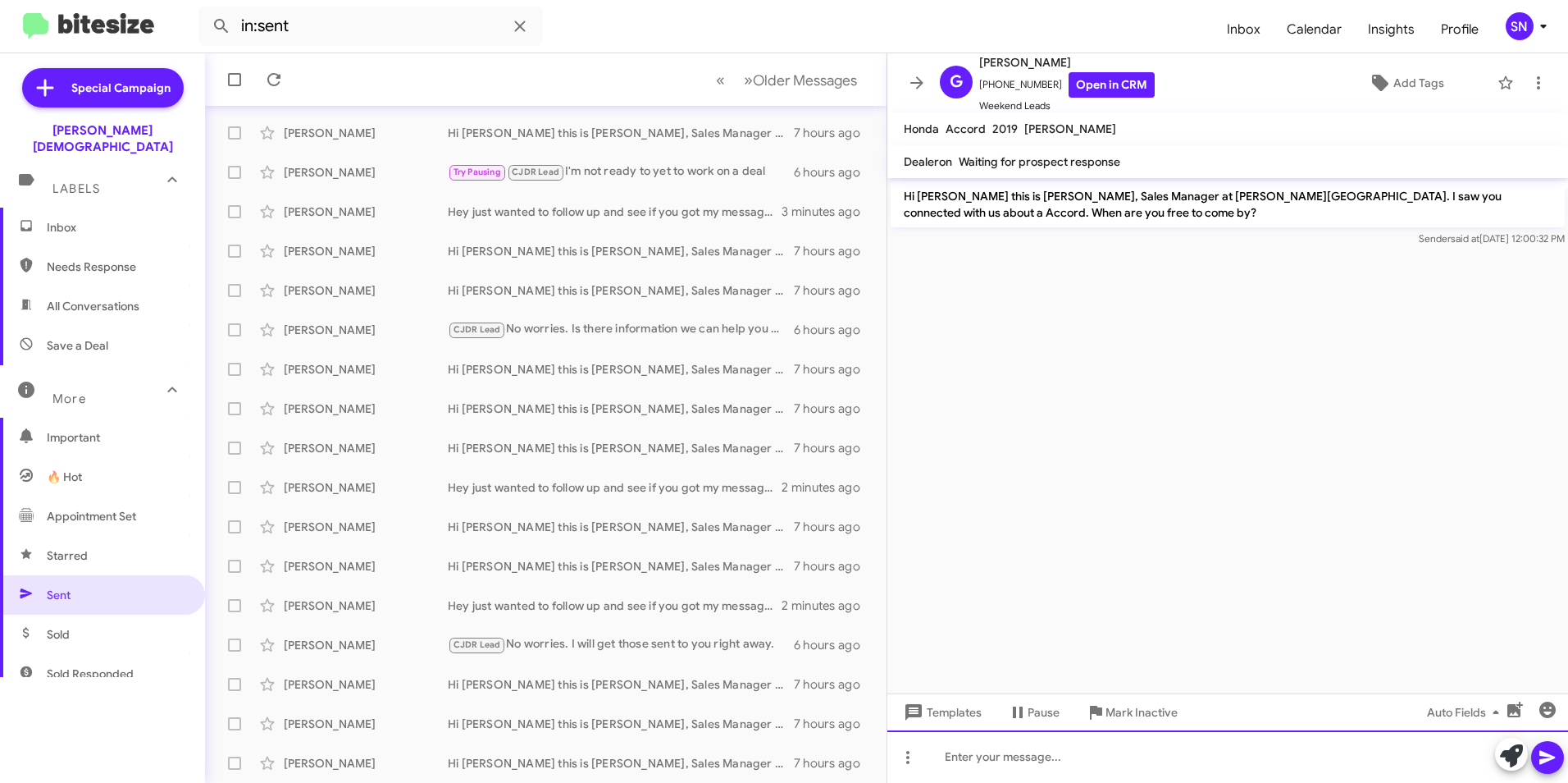
click at [774, 752] on div at bounding box center [1227, 756] width 680 height 52
paste div
click at [774, 767] on icon at bounding box center [1548, 757] width 19 height 19
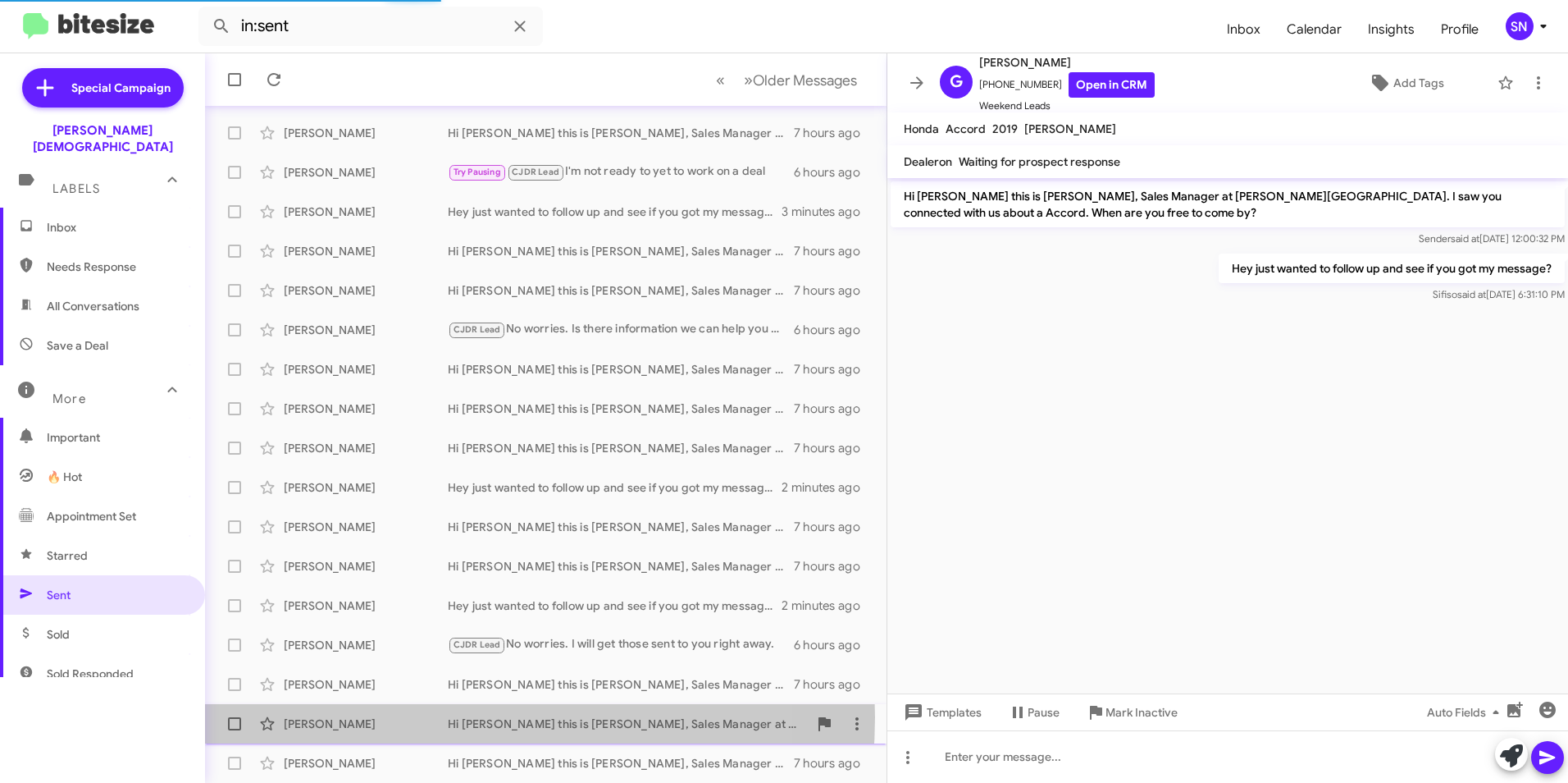
click at [417, 717] on div "[PERSON_NAME]" at bounding box center [366, 723] width 164 height 16
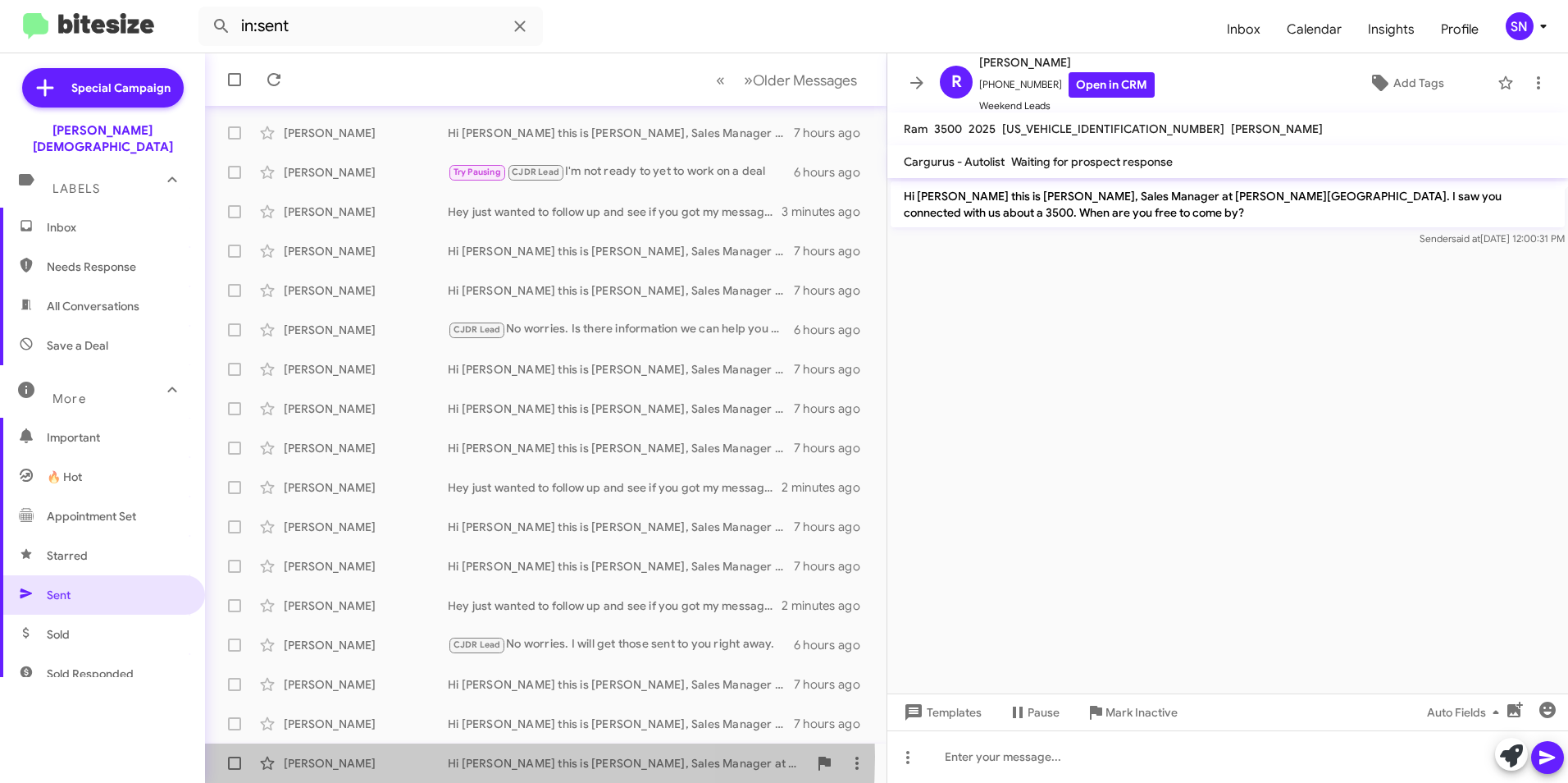
click at [378, 757] on div "[PERSON_NAME]" at bounding box center [366, 763] width 164 height 16
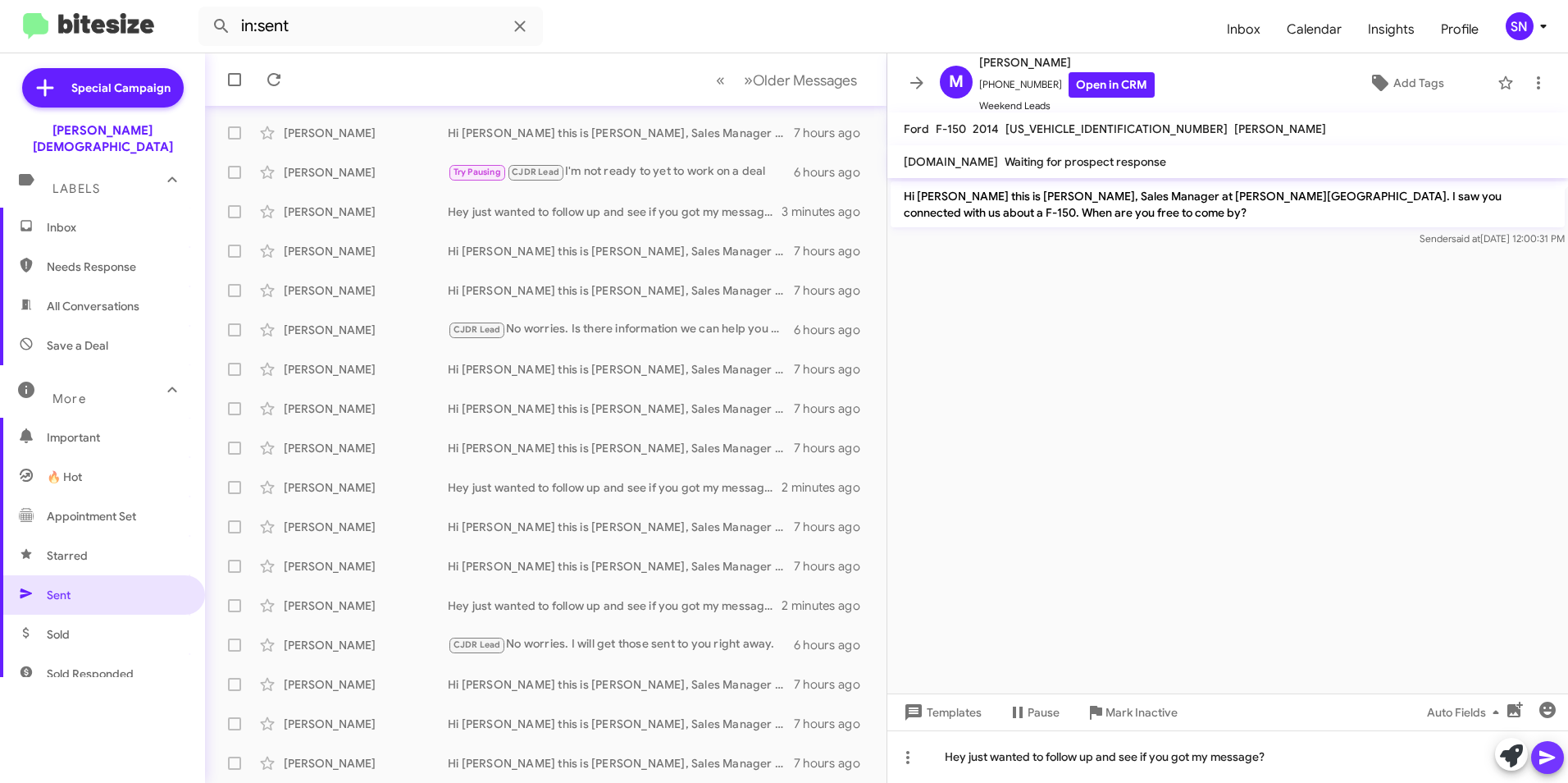
click at [774, 761] on icon at bounding box center [1547, 758] width 15 height 14
